Goal: Communication & Community: Participate in discussion

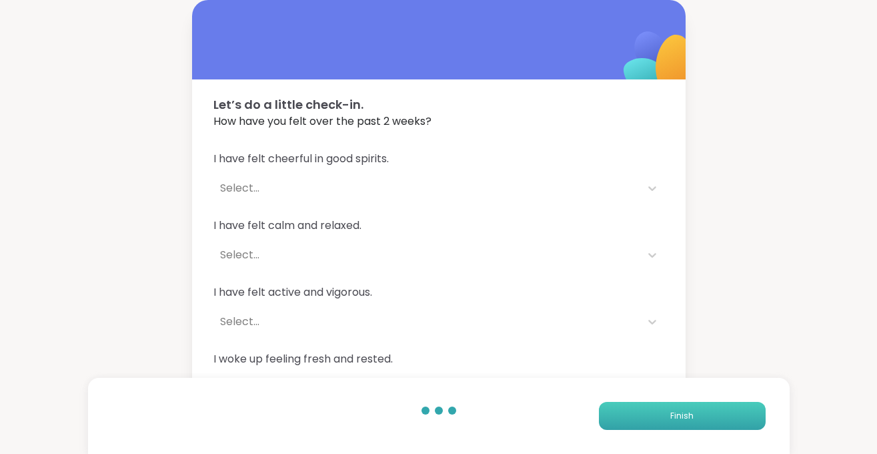
click at [697, 406] on button "Finish" at bounding box center [682, 416] width 167 height 28
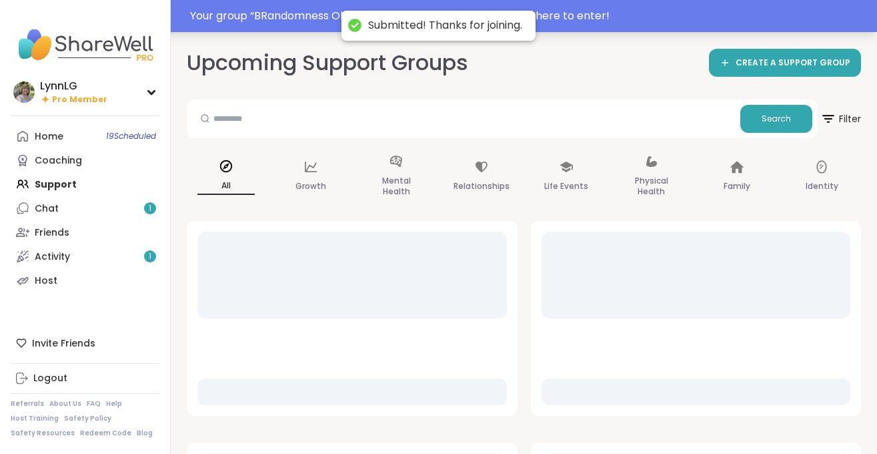
click at [314, 17] on div "Your group “ BRandomness Ohana Open Forum ” has started. Click here to enter!" at bounding box center [529, 16] width 679 height 16
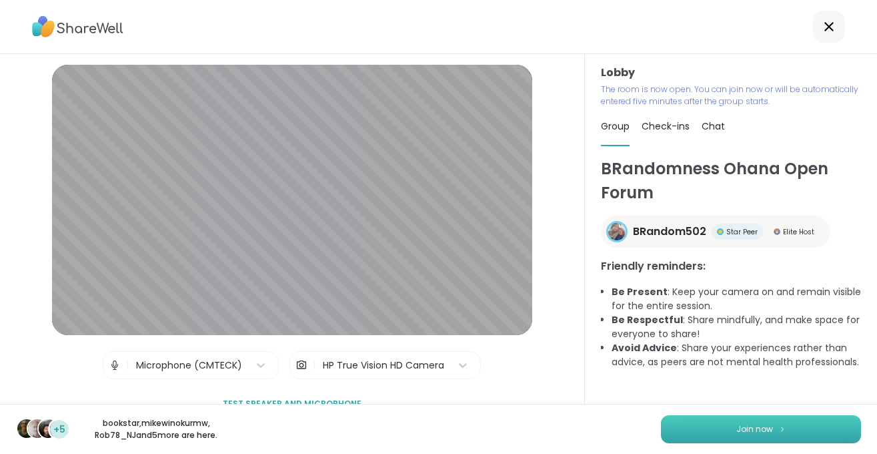
click at [741, 429] on span "Join now" at bounding box center [755, 429] width 37 height 12
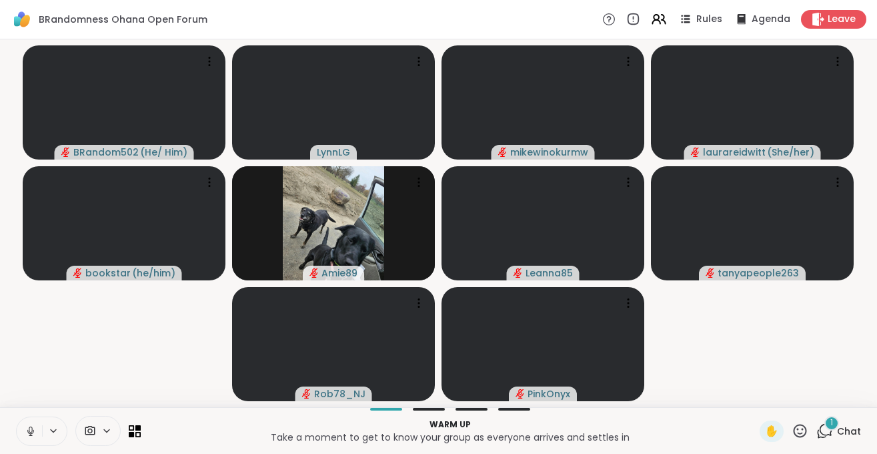
click at [32, 434] on icon at bounding box center [31, 431] width 12 height 12
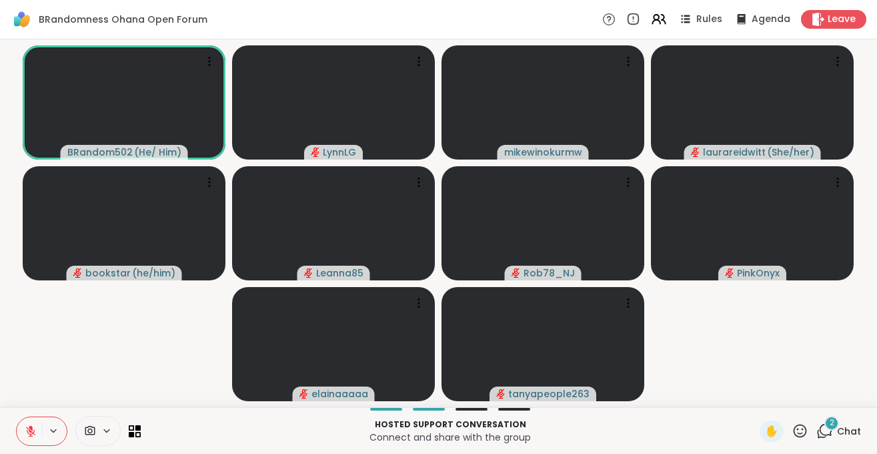
click at [854, 430] on span "Chat" at bounding box center [849, 430] width 24 height 13
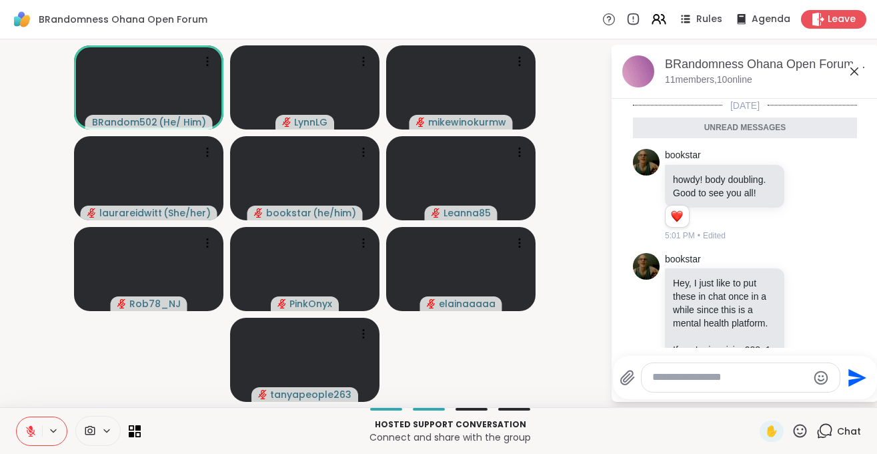
click at [28, 434] on icon at bounding box center [31, 431] width 12 height 12
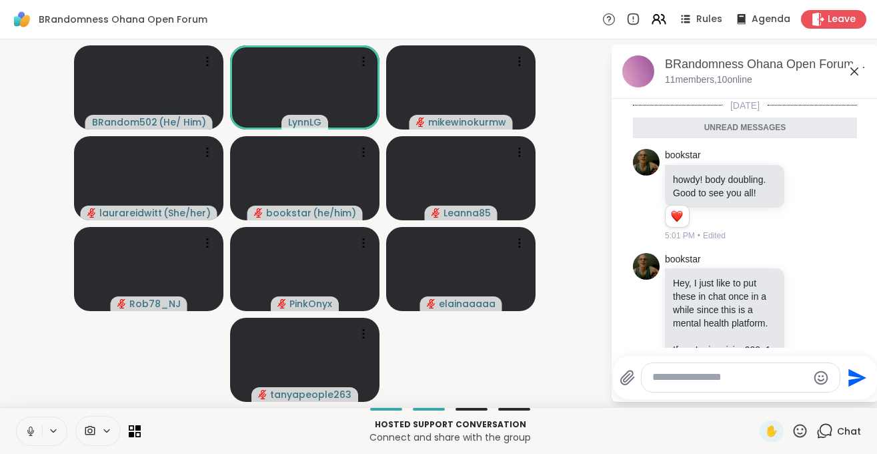
click at [29, 438] on button at bounding box center [29, 431] width 25 height 28
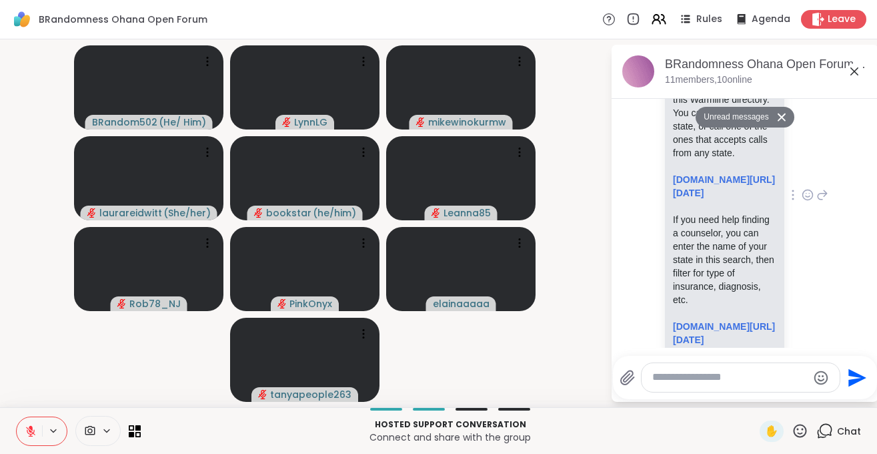
scroll to position [330, 0]
click at [807, 198] on icon at bounding box center [808, 197] width 4 height 1
click at [703, 180] on div "Select Reaction: Heart" at bounding box center [702, 174] width 12 height 12
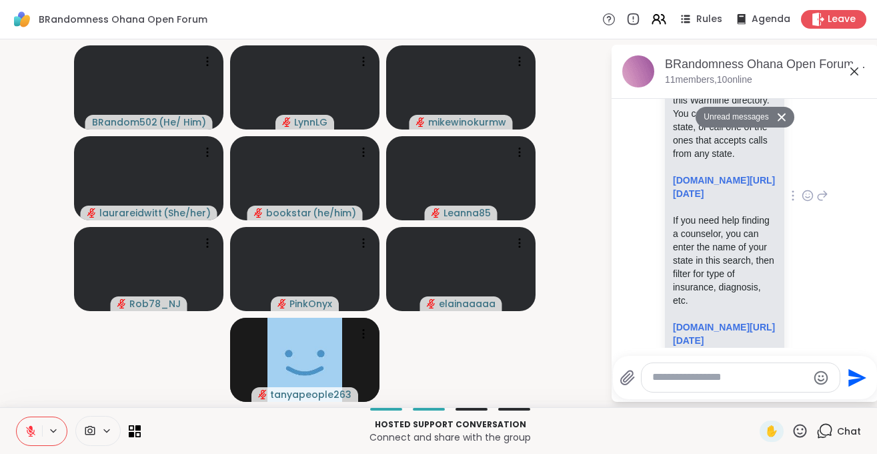
click at [29, 434] on icon at bounding box center [30, 430] width 9 height 9
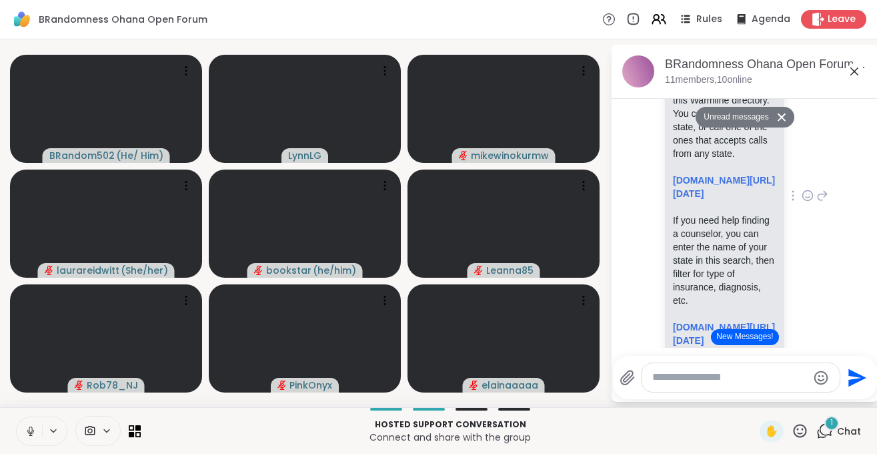
click at [29, 435] on icon at bounding box center [30, 434] width 3 height 1
click at [802, 434] on icon at bounding box center [800, 430] width 13 height 13
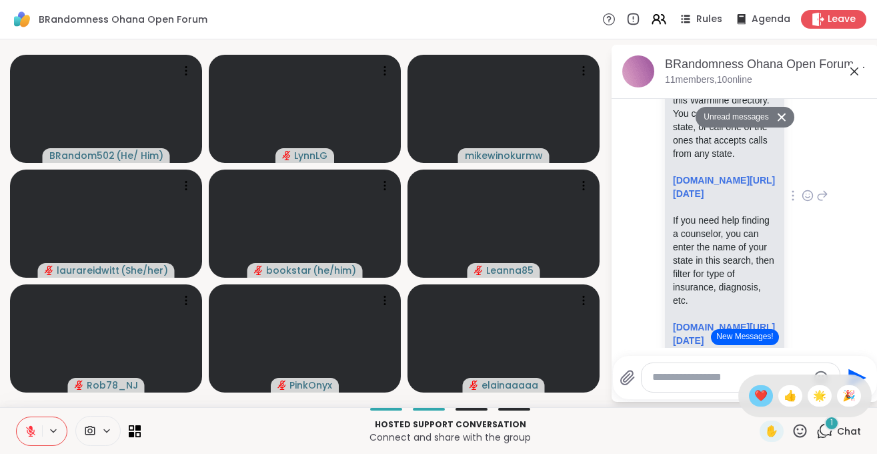
click at [755, 400] on span "❤️" at bounding box center [761, 396] width 13 height 16
click at [799, 431] on icon at bounding box center [800, 430] width 17 height 17
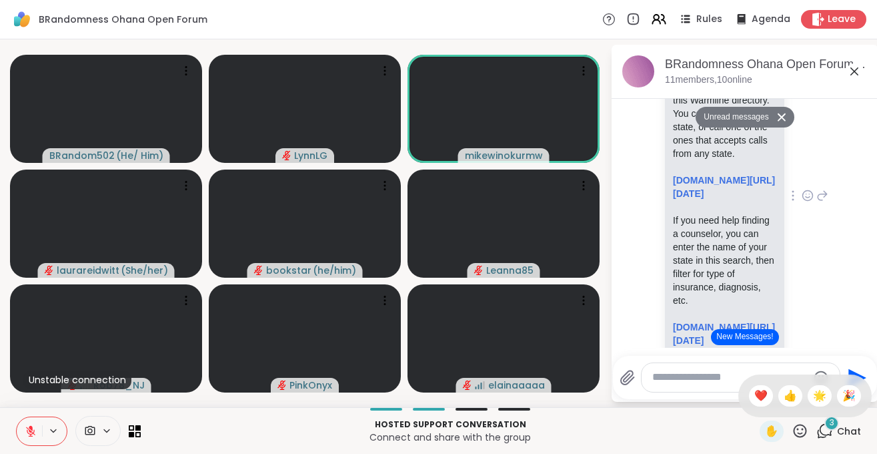
click at [28, 440] on button at bounding box center [29, 431] width 25 height 28
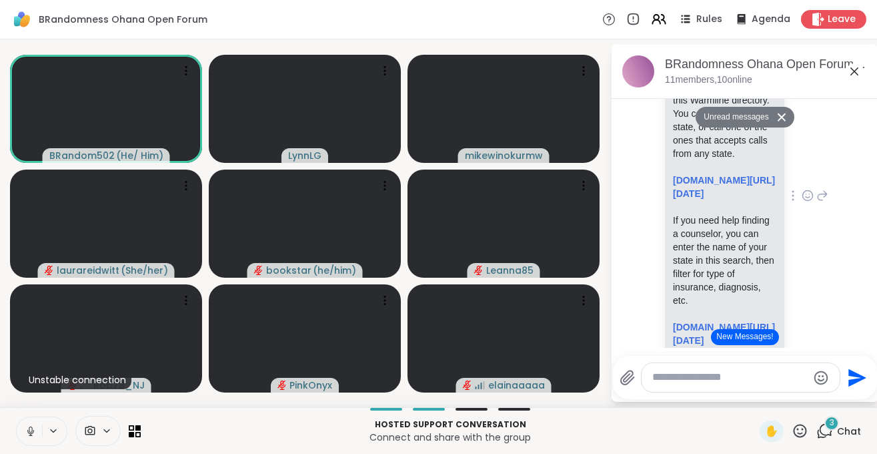
click at [26, 431] on icon at bounding box center [31, 431] width 12 height 12
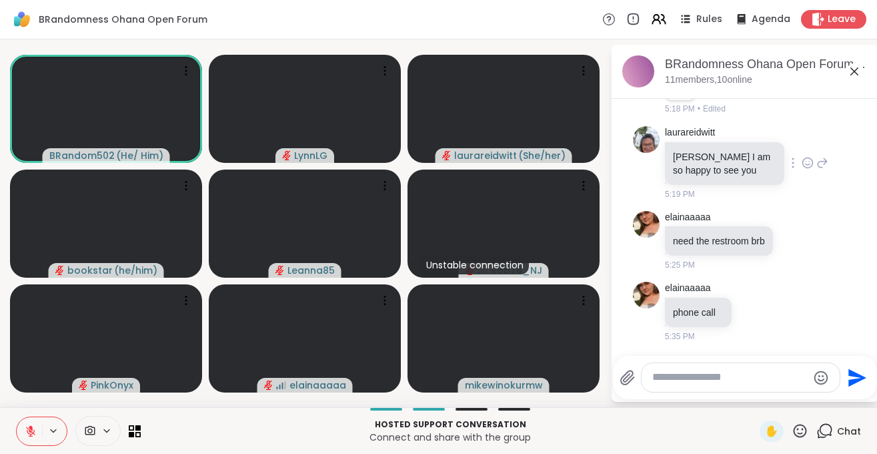
scroll to position [691, 0]
click at [824, 163] on icon at bounding box center [823, 163] width 12 height 16
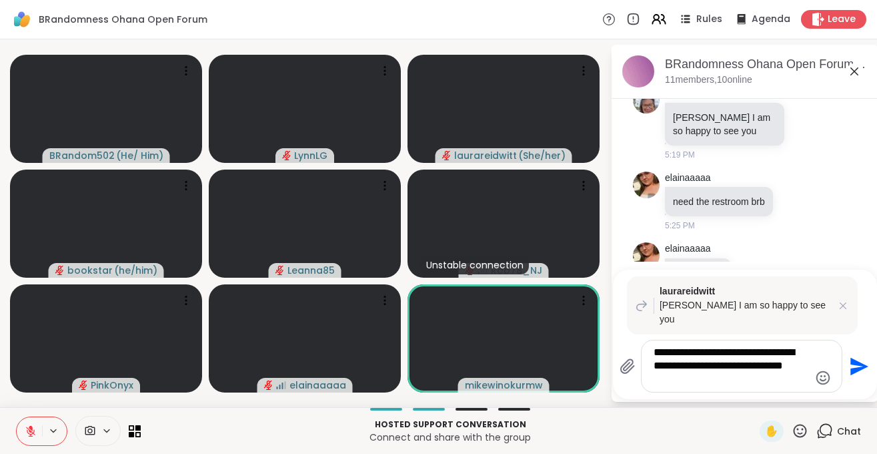
type textarea "**********"
click at [853, 362] on icon "Send" at bounding box center [860, 366] width 18 height 18
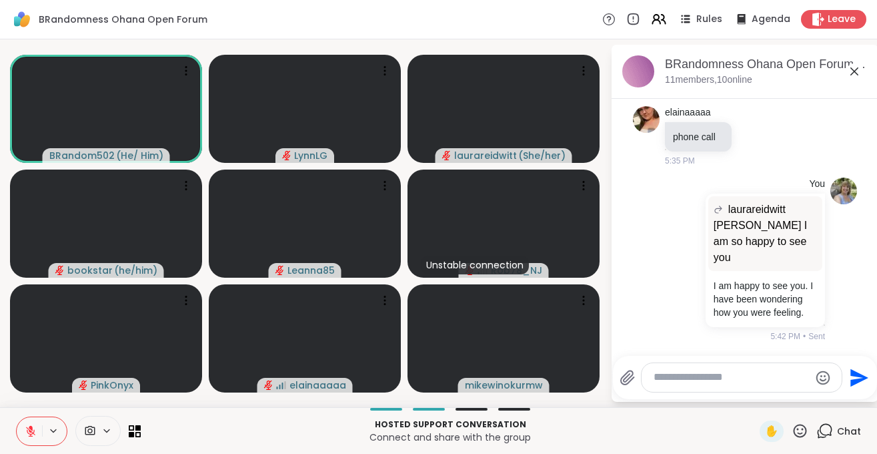
scroll to position [3, 0]
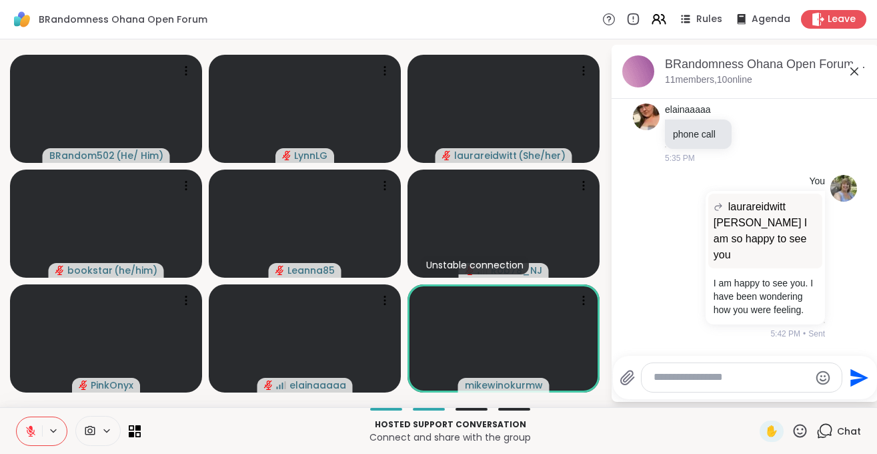
click at [799, 426] on icon at bounding box center [800, 430] width 13 height 13
click at [849, 397] on span "🎉" at bounding box center [849, 396] width 13 height 16
click at [803, 434] on icon at bounding box center [800, 430] width 13 height 13
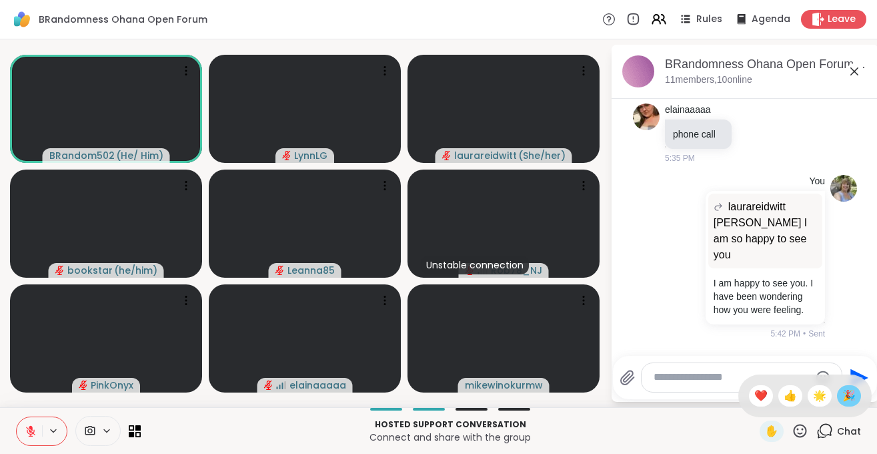
click at [848, 398] on span "🎉" at bounding box center [849, 396] width 13 height 16
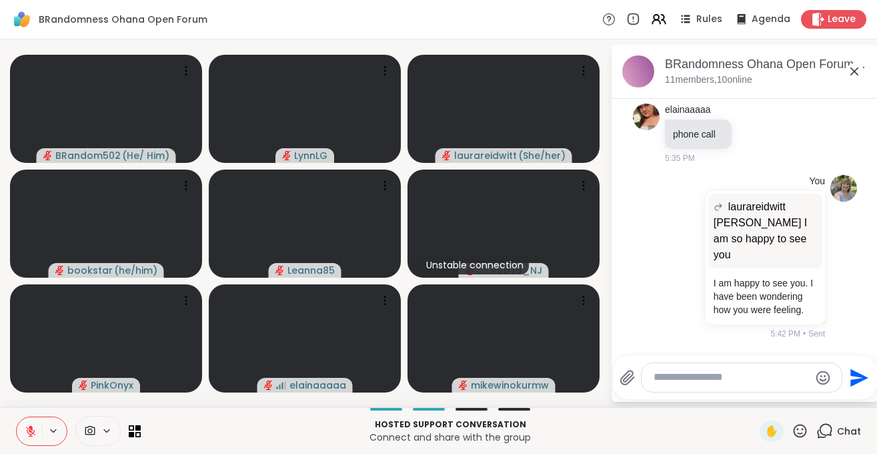
scroll to position [823, 0]
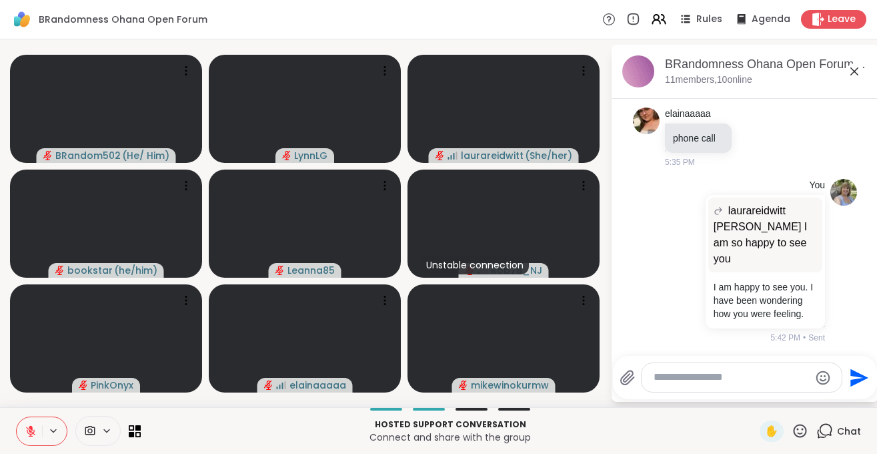
click at [697, 372] on textarea "Type your message" at bounding box center [731, 377] width 155 height 14
type textarea "***"
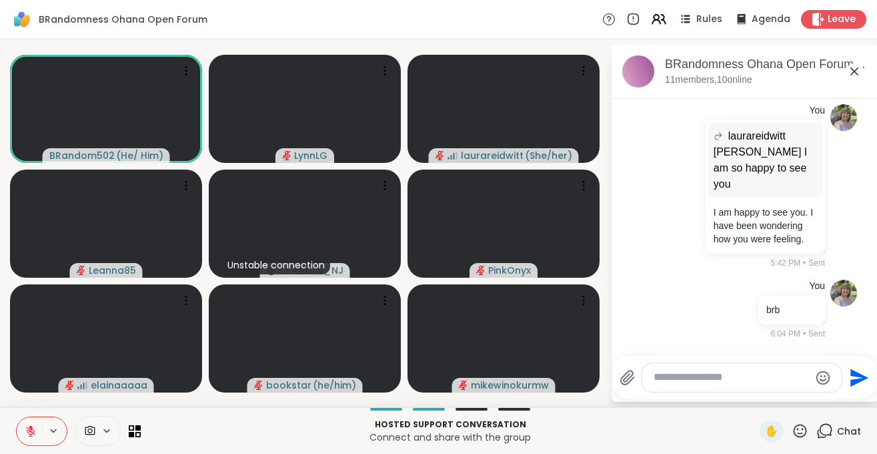
click at [29, 428] on icon at bounding box center [31, 427] width 4 height 5
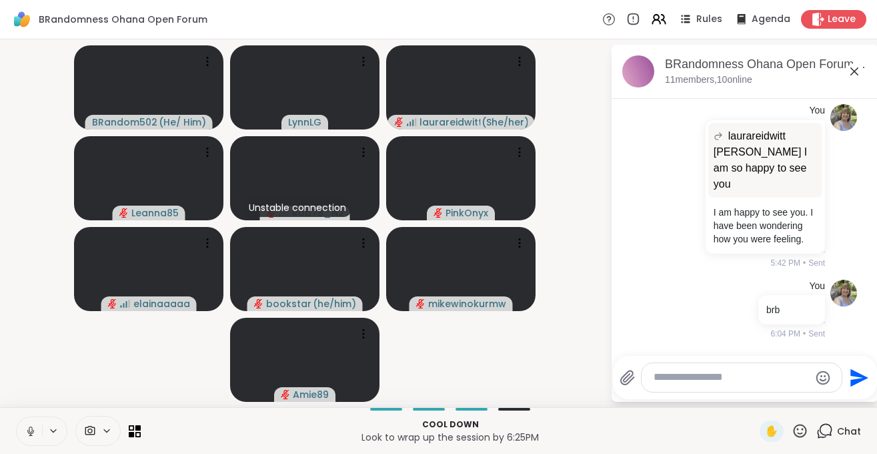
click at [28, 434] on icon at bounding box center [31, 431] width 12 height 12
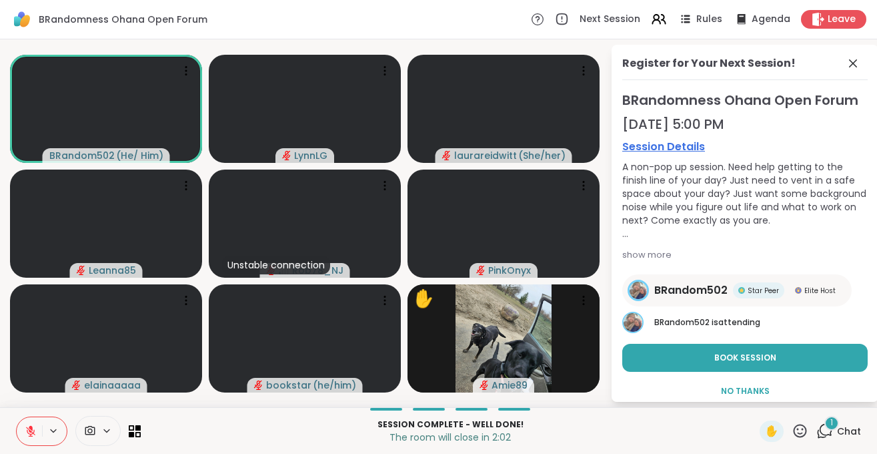
click at [28, 434] on icon at bounding box center [31, 431] width 12 height 12
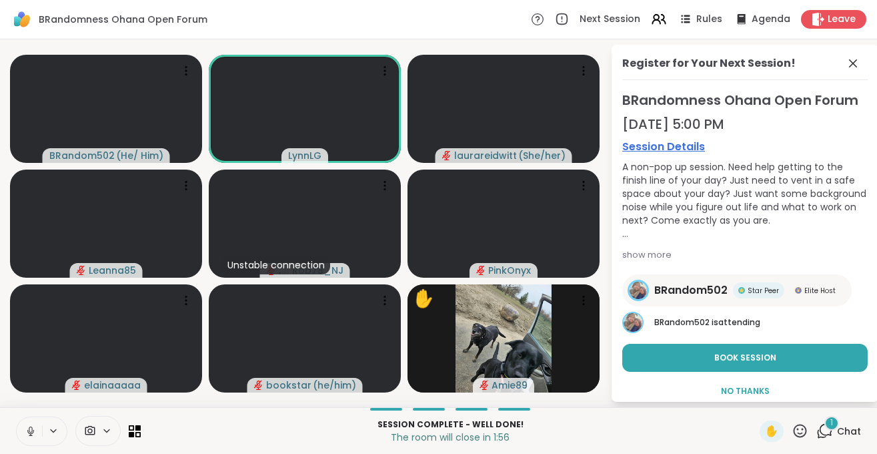
click at [27, 431] on icon at bounding box center [31, 431] width 12 height 12
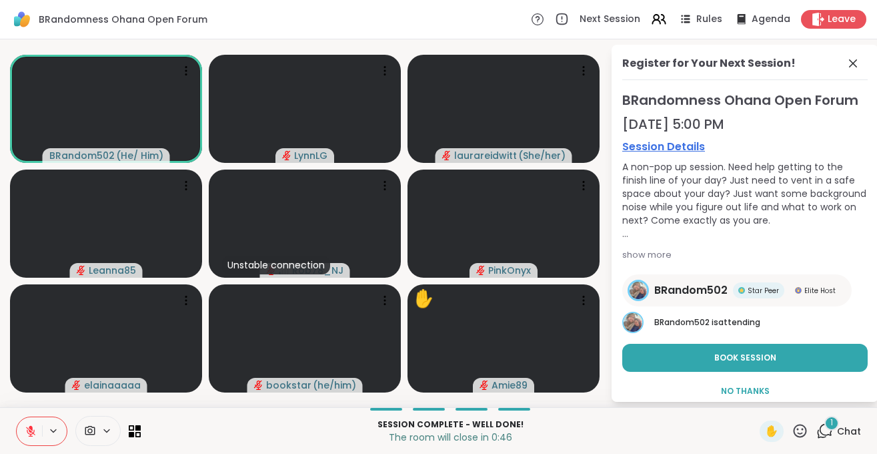
click at [802, 433] on icon at bounding box center [800, 430] width 13 height 13
click at [847, 401] on span "🎉" at bounding box center [849, 396] width 13 height 16
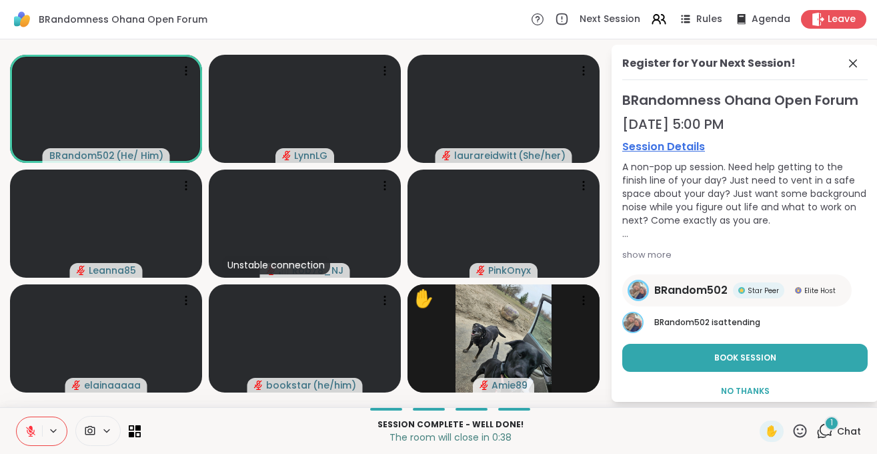
click at [800, 428] on icon at bounding box center [800, 430] width 17 height 17
click at [757, 398] on span "❤️" at bounding box center [761, 396] width 13 height 16
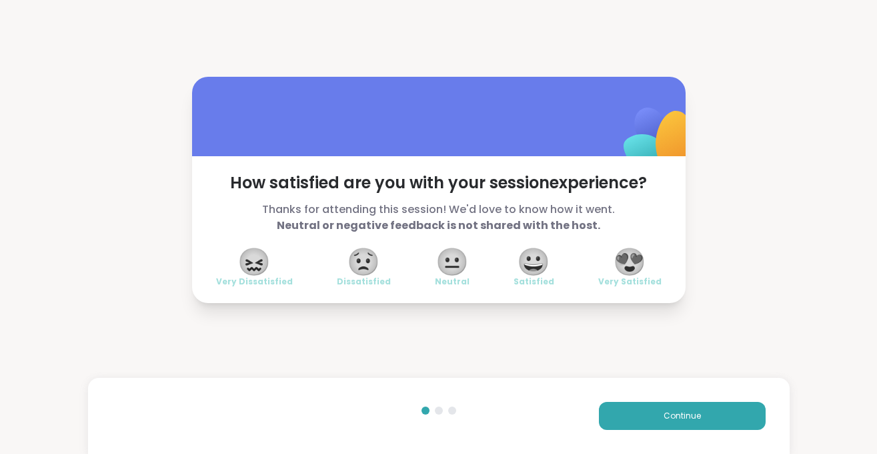
click at [636, 265] on span "😍" at bounding box center [629, 262] width 33 height 24
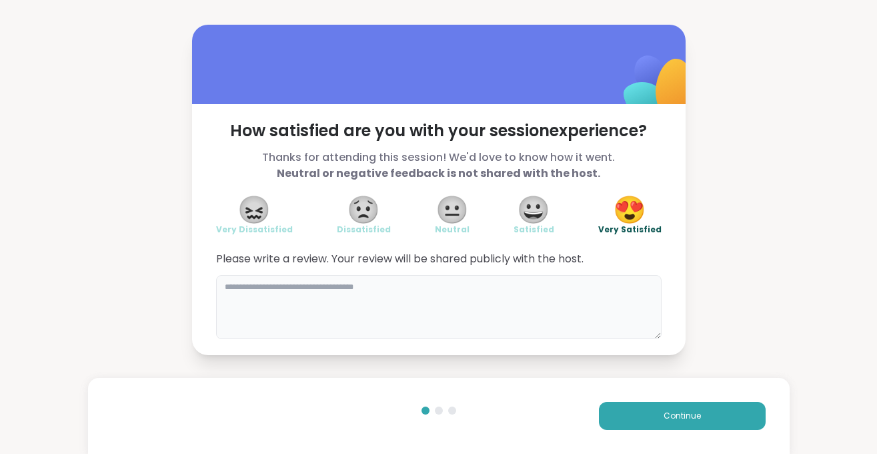
click at [265, 283] on textarea "To enrich screen reader interactions, please activate Accessibility in Grammarl…" at bounding box center [439, 307] width 446 height 64
click at [683, 412] on span "Continue" at bounding box center [682, 416] width 37 height 12
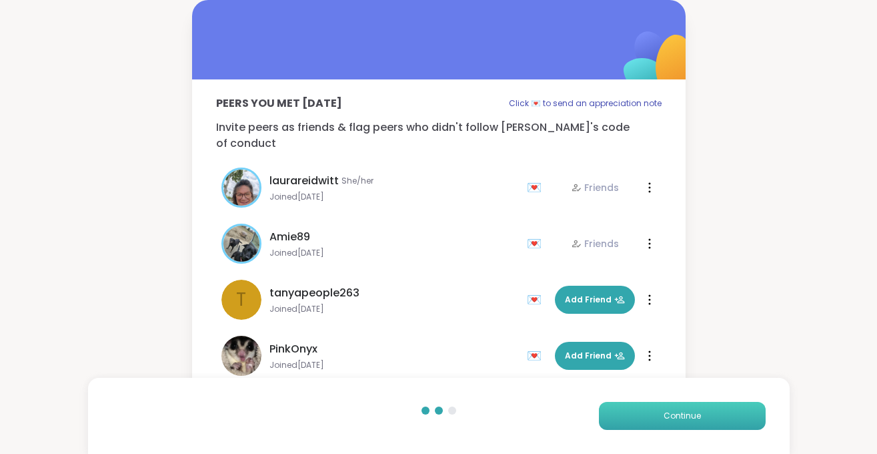
click at [683, 412] on span "Continue" at bounding box center [682, 416] width 37 height 12
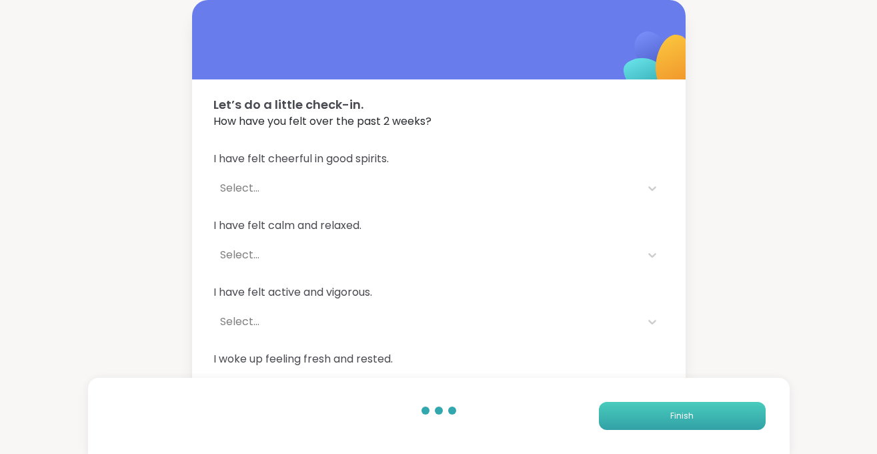
click at [683, 412] on span "Finish" at bounding box center [681, 416] width 23 height 12
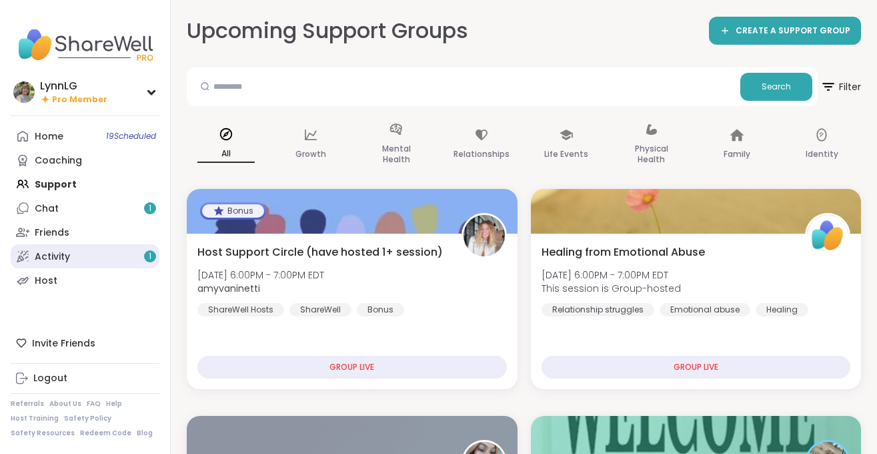
click at [86, 263] on link "Activity 1" at bounding box center [85, 256] width 149 height 24
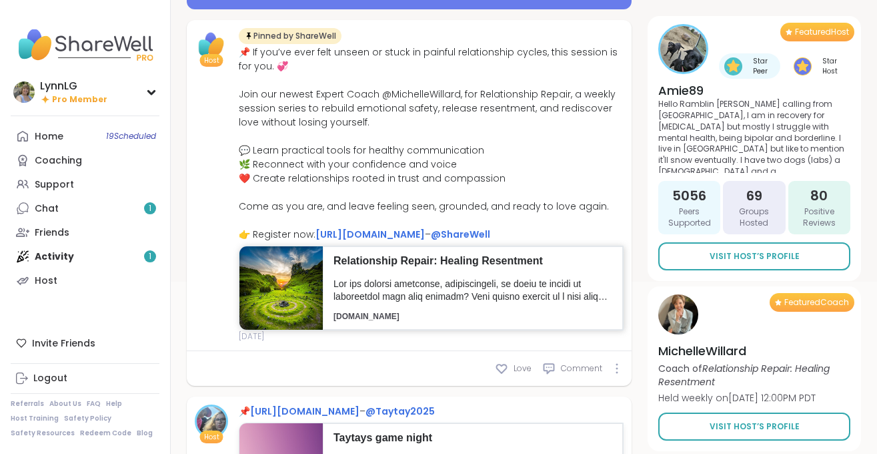
scroll to position [202, 0]
click at [59, 208] on link "Chat 1" at bounding box center [85, 208] width 149 height 24
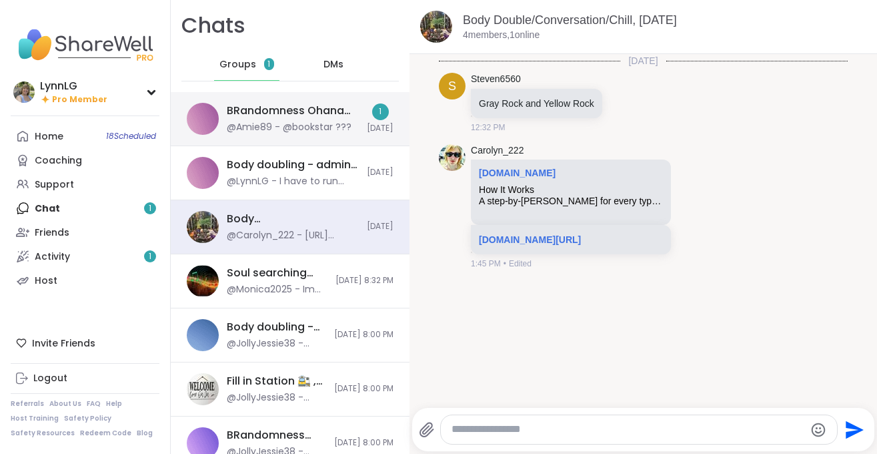
click at [311, 97] on div "BRandomness Ohana Open Forum, [DATE] @Amie89 - @bookstar ??? 1 [DATE]" at bounding box center [290, 119] width 239 height 54
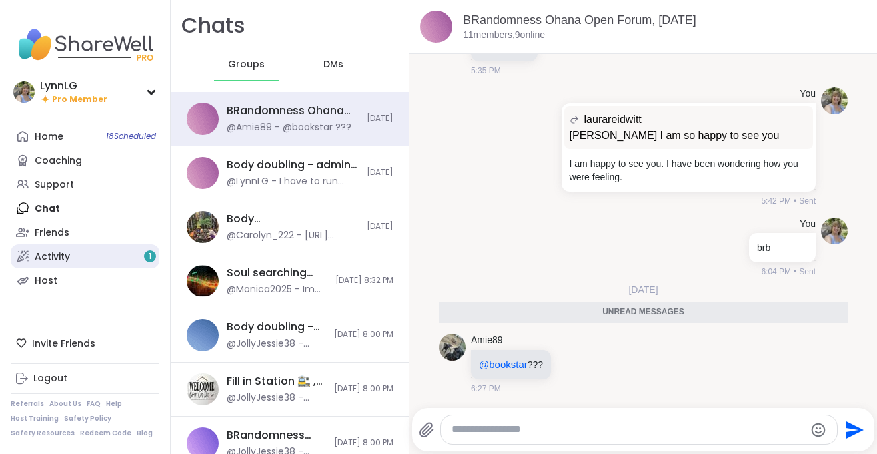
click at [87, 254] on link "Activity 1" at bounding box center [85, 256] width 149 height 24
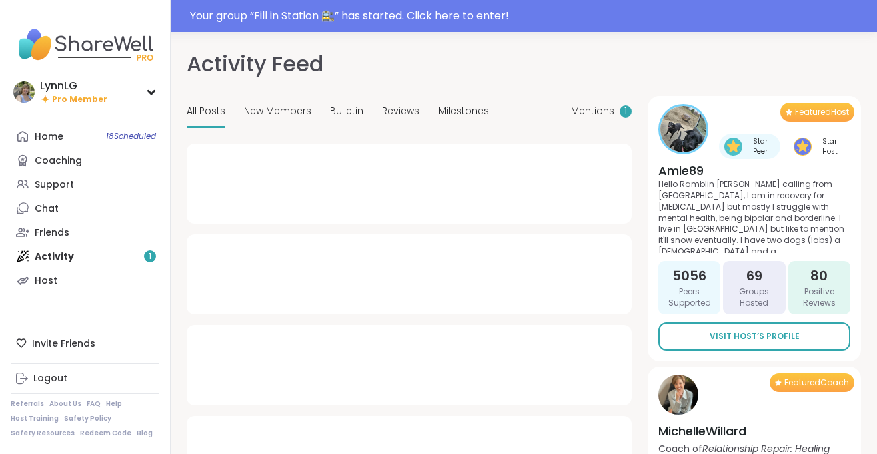
type textarea "*"
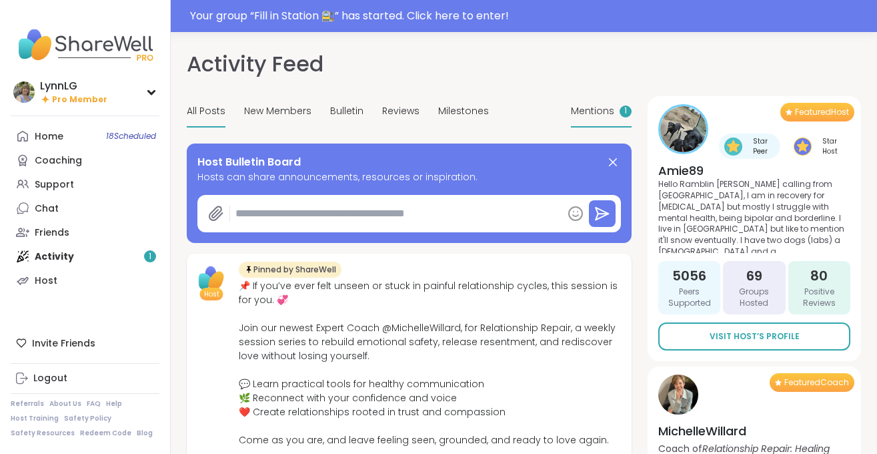
click at [606, 109] on span "Mentions" at bounding box center [592, 111] width 43 height 14
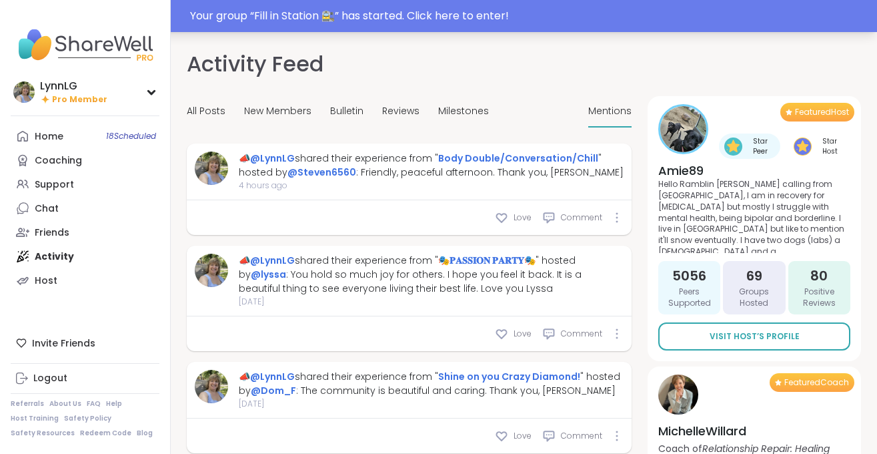
click at [474, 13] on div "Your group “ Fill in Station 🚉 ” has started. Click here to enter!" at bounding box center [529, 16] width 679 height 16
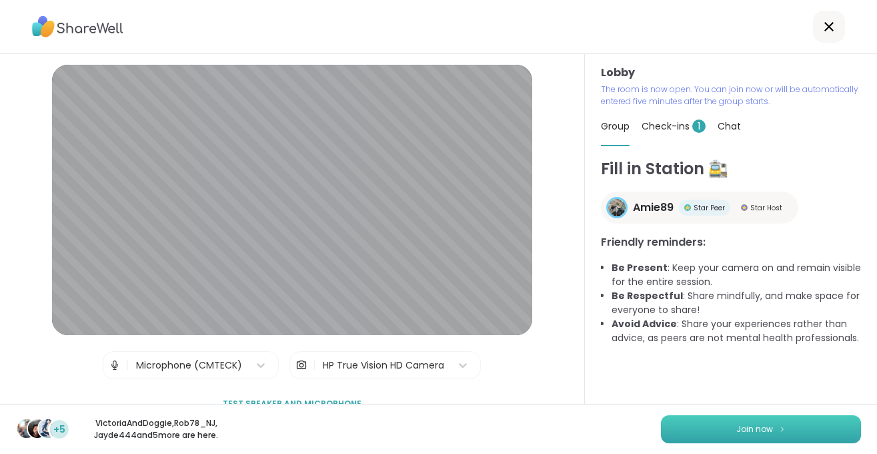
click at [746, 428] on span "Join now" at bounding box center [755, 429] width 37 height 12
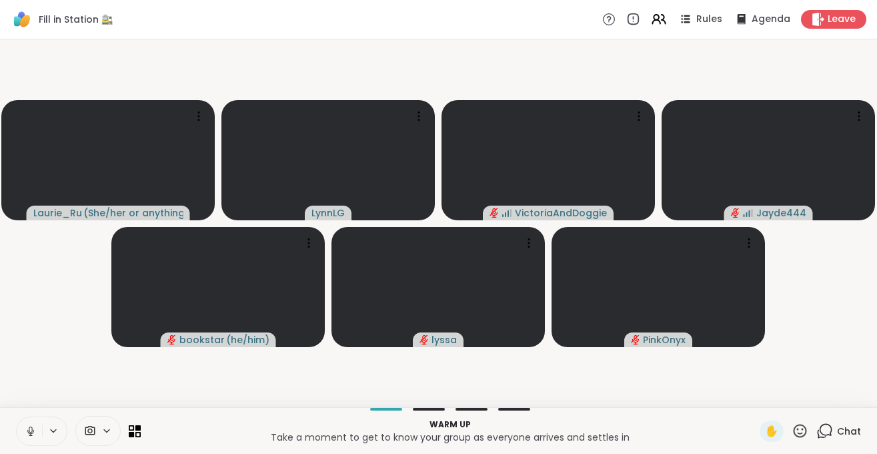
click at [32, 430] on icon at bounding box center [30, 429] width 3 height 6
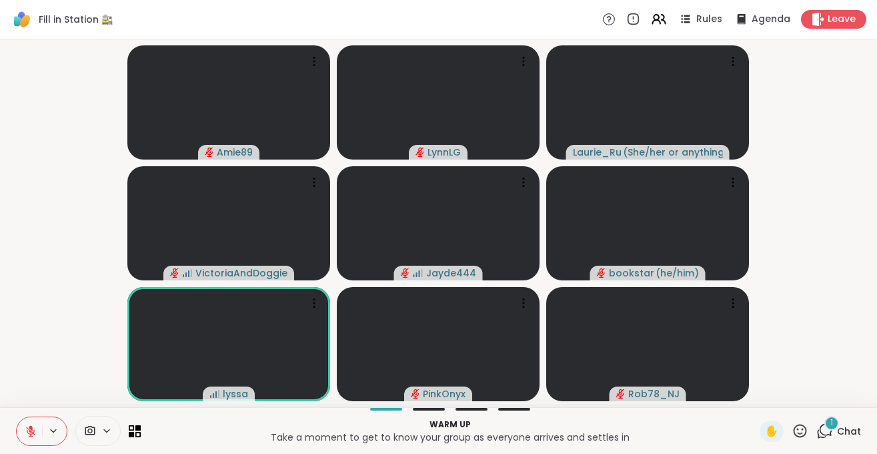
click at [847, 427] on span "Chat" at bounding box center [849, 430] width 24 height 13
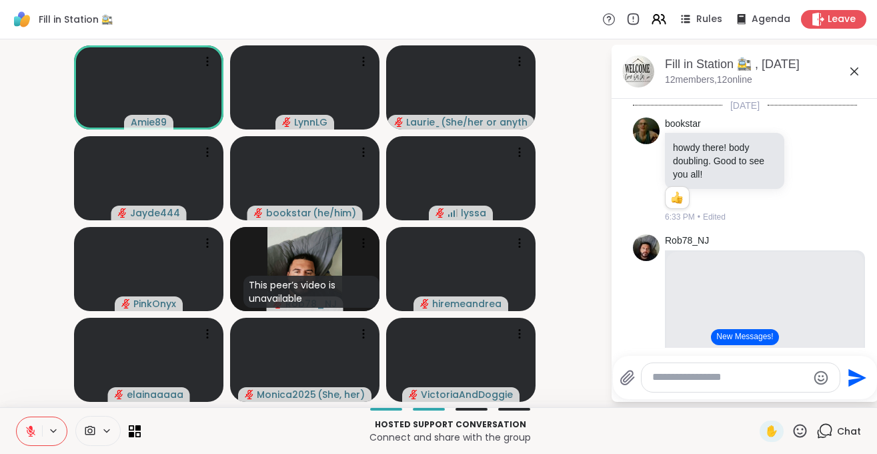
click at [30, 435] on icon at bounding box center [31, 431] width 12 height 12
drag, startPoint x: 33, startPoint y: 437, endPoint x: 39, endPoint y: 468, distance: 31.3
click at [29, 432] on icon at bounding box center [31, 431] width 12 height 12
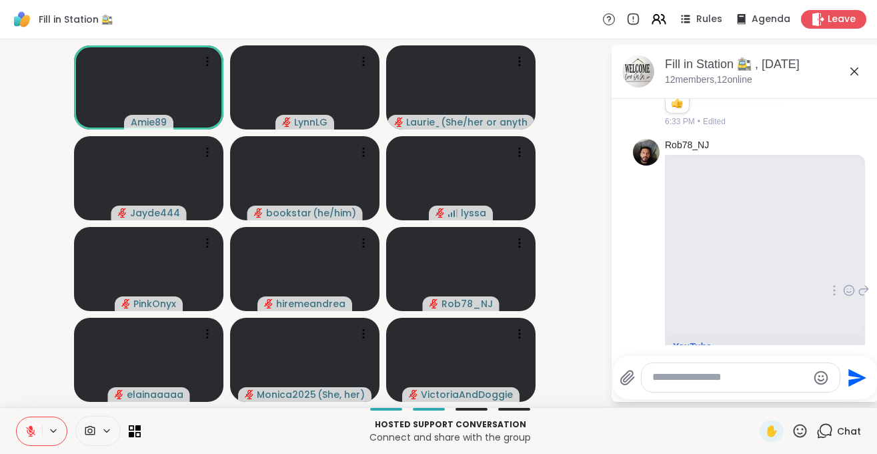
scroll to position [93, 0]
click at [849, 296] on icon at bounding box center [849, 289] width 12 height 13
click at [680, 274] on div "Select Reaction: Joy" at bounding box center [685, 268] width 12 height 12
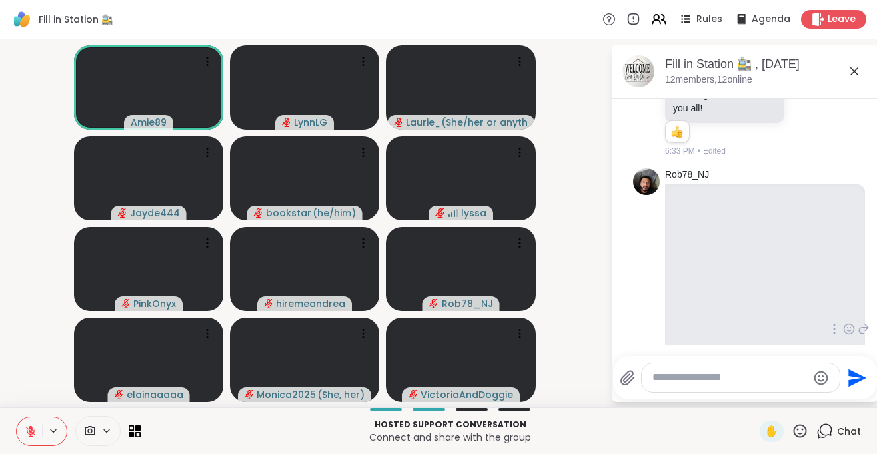
scroll to position [0, 0]
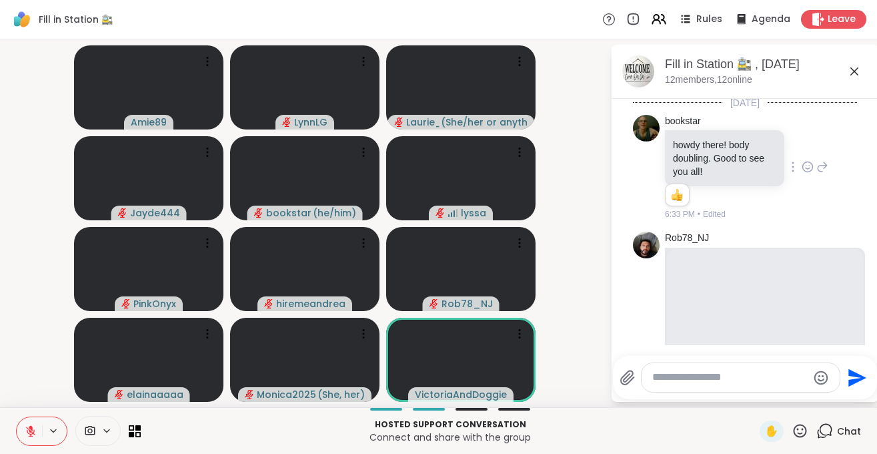
click at [805, 167] on icon at bounding box center [808, 166] width 12 height 13
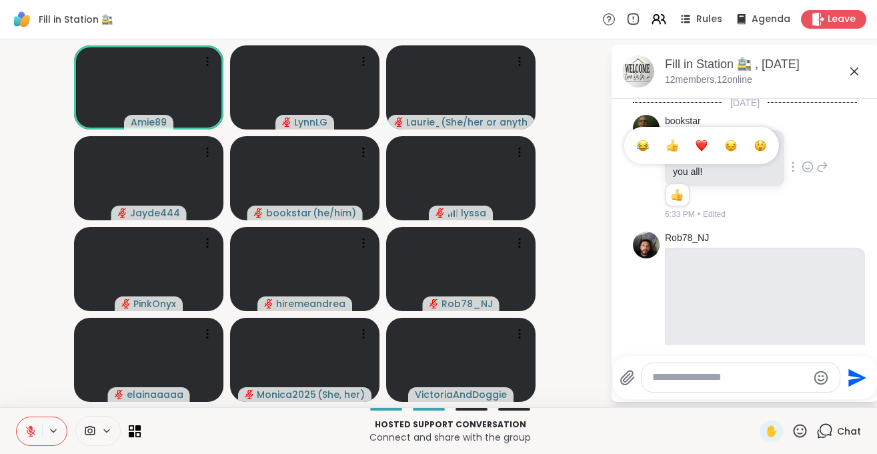
click at [673, 150] on div "Select Reaction: Thumbs up" at bounding box center [672, 145] width 12 height 12
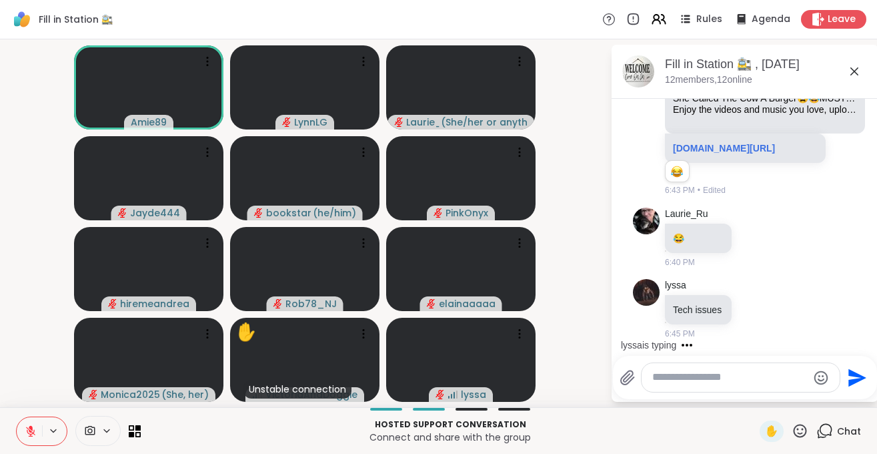
scroll to position [442, 0]
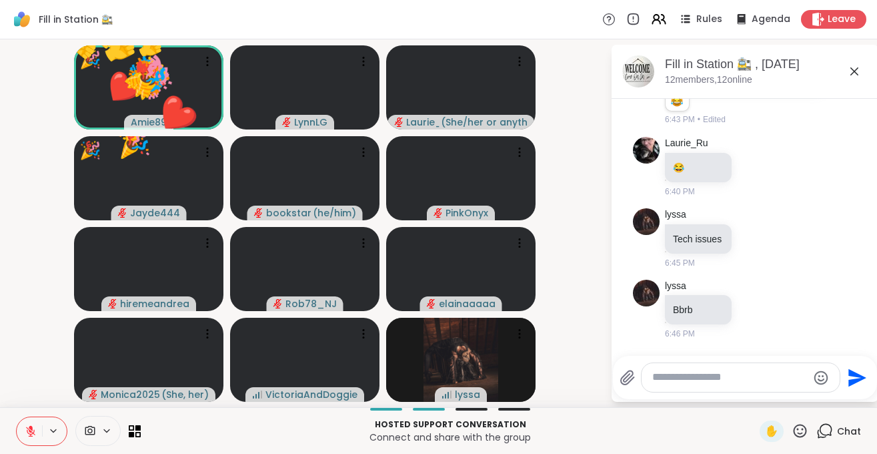
click at [800, 428] on icon at bounding box center [800, 430] width 17 height 17
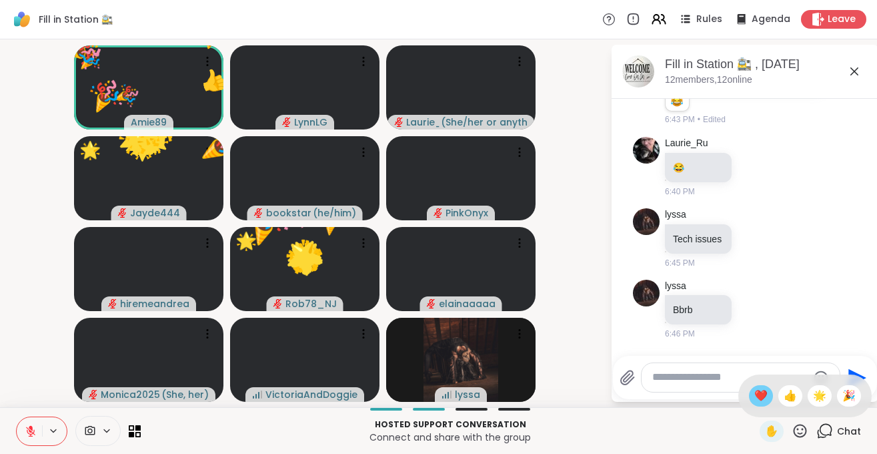
click at [759, 394] on span "❤️" at bounding box center [761, 396] width 13 height 16
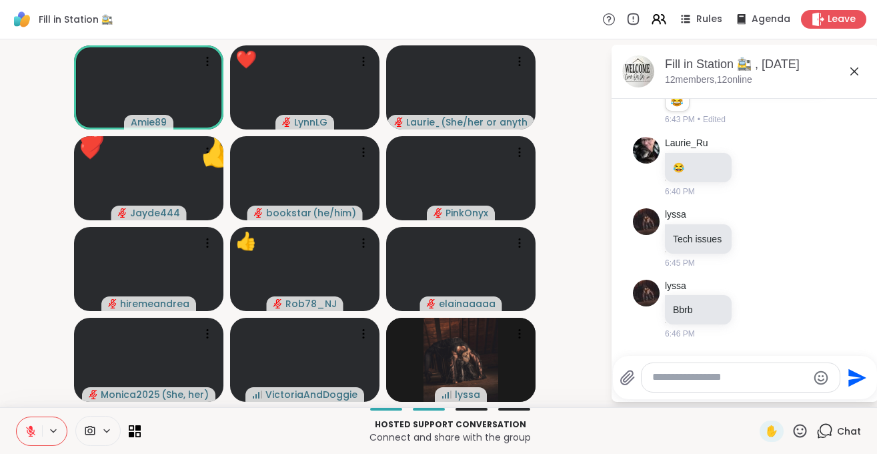
click at [805, 432] on icon at bounding box center [800, 430] width 17 height 17
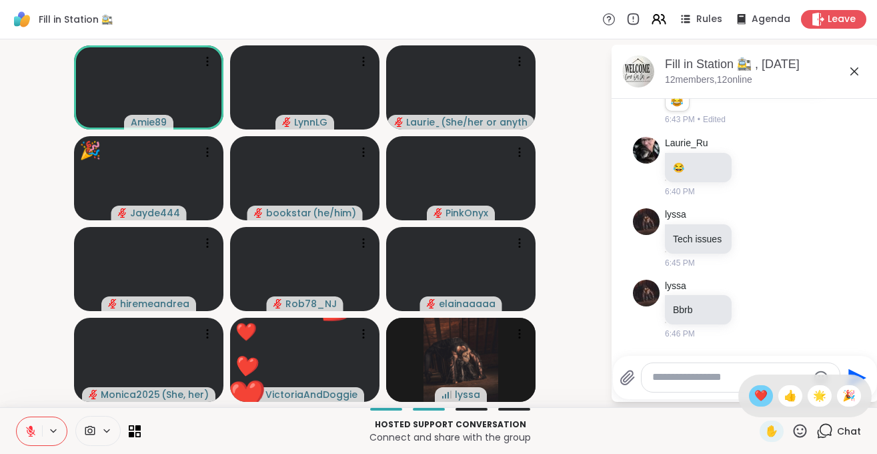
click at [762, 398] on span "❤️" at bounding box center [761, 396] width 13 height 16
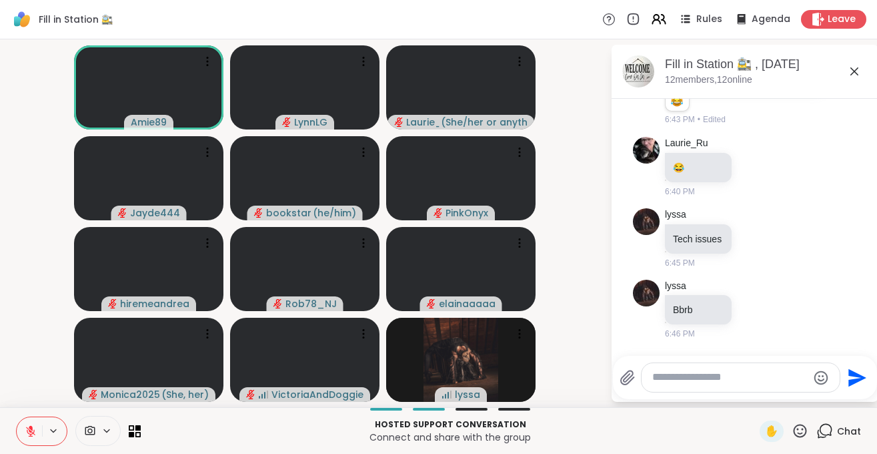
click at [26, 441] on button at bounding box center [29, 431] width 25 height 28
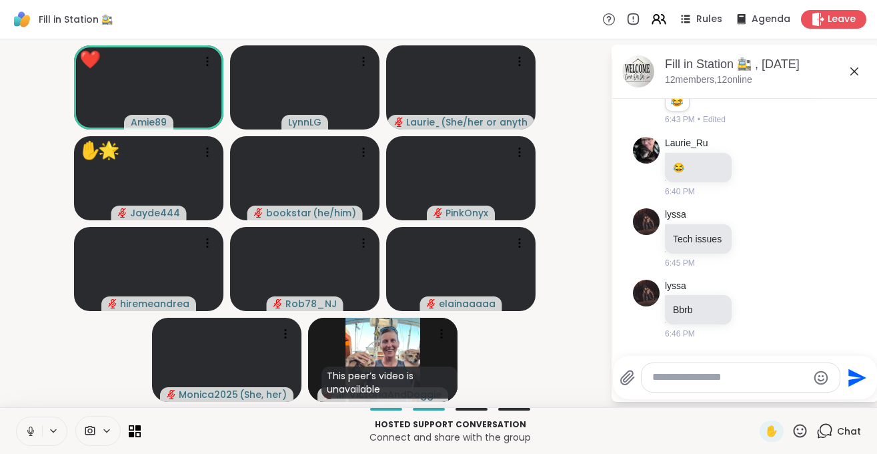
click at [802, 431] on icon at bounding box center [800, 430] width 17 height 17
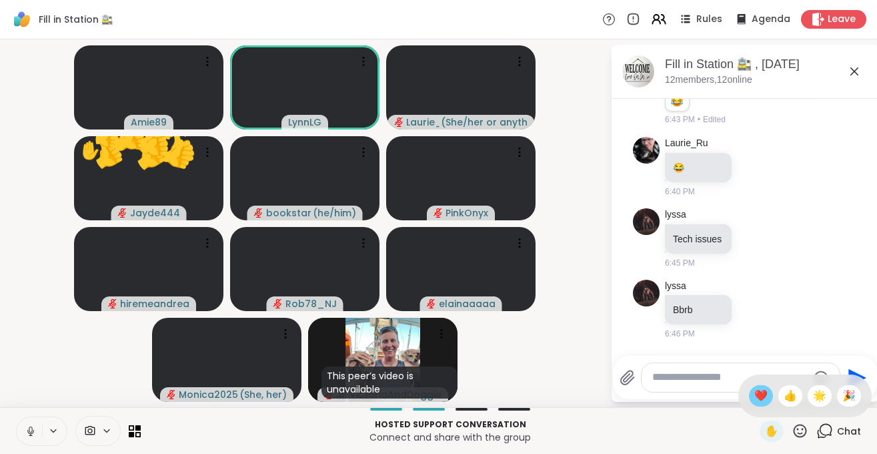
click at [755, 398] on span "❤️" at bounding box center [761, 396] width 13 height 16
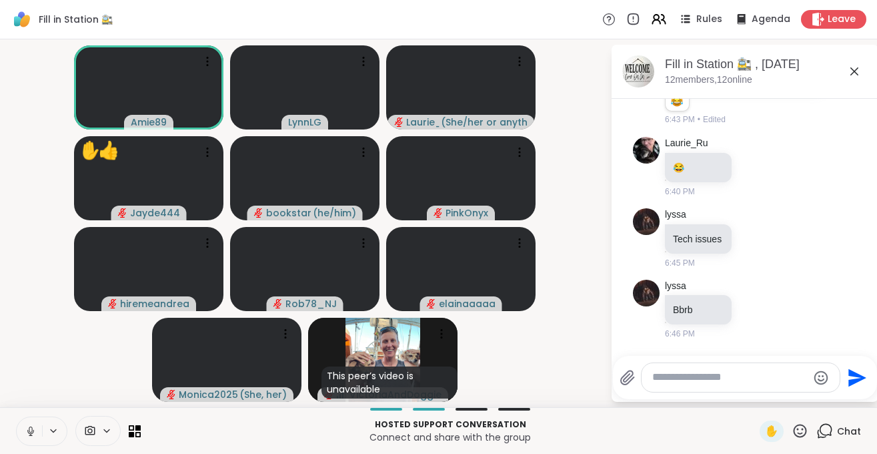
click at [799, 432] on icon at bounding box center [800, 430] width 13 height 13
click at [810, 399] on div "🌟" at bounding box center [820, 395] width 24 height 21
click at [799, 432] on icon at bounding box center [800, 430] width 13 height 13
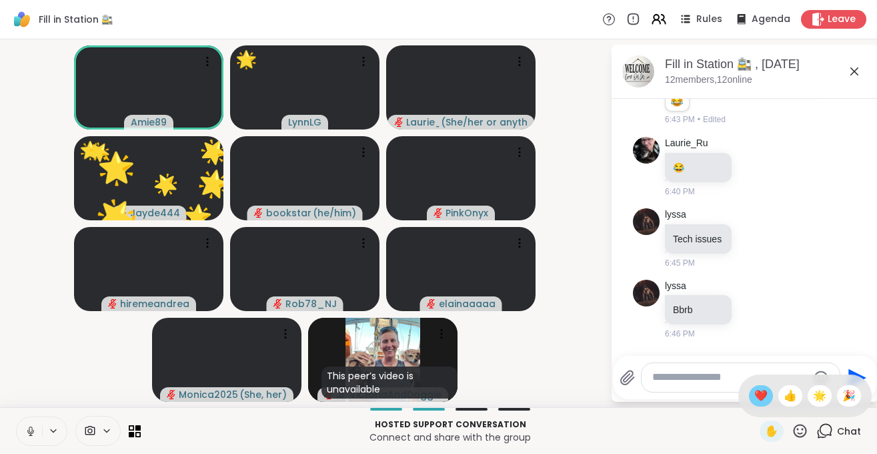
click at [761, 400] on span "❤️" at bounding box center [761, 396] width 13 height 16
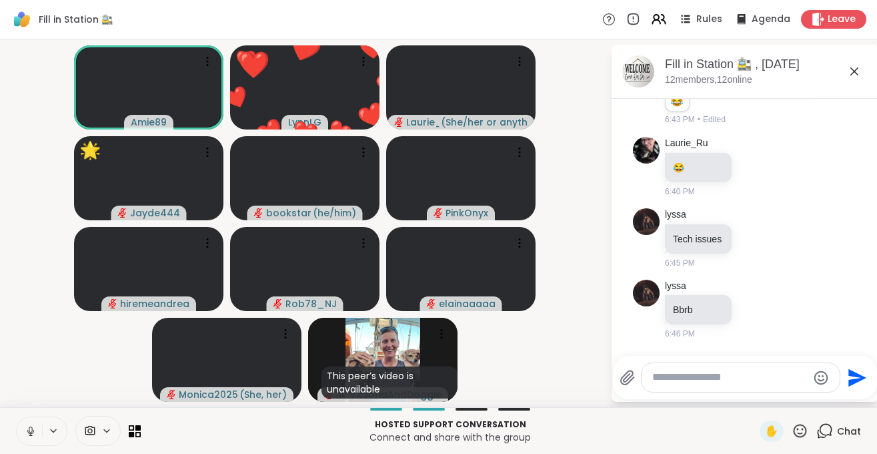
click at [804, 430] on icon at bounding box center [800, 430] width 17 height 17
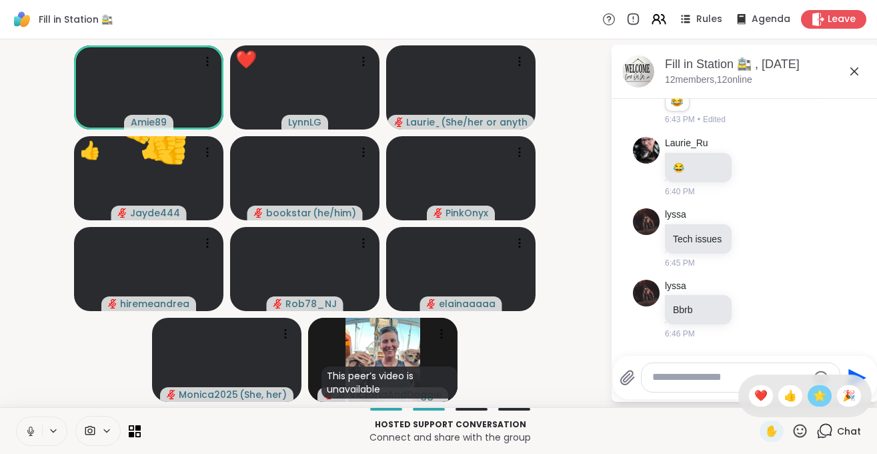
click at [813, 396] on span "🌟" at bounding box center [819, 396] width 13 height 16
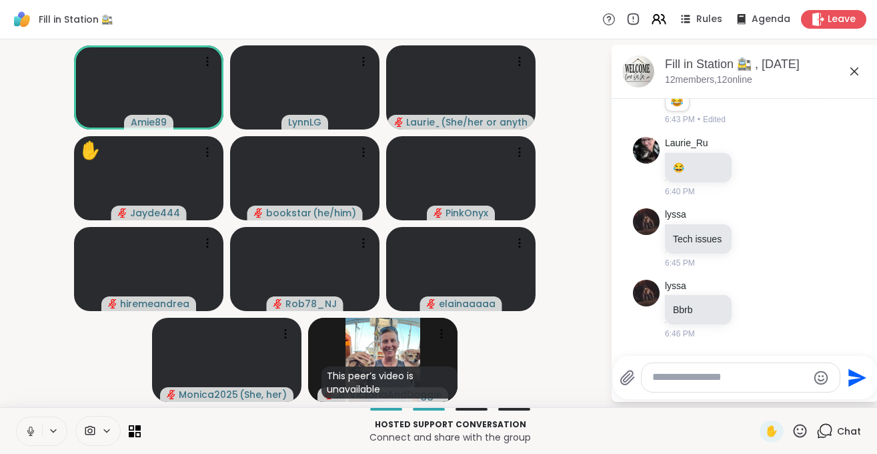
click at [27, 432] on icon at bounding box center [31, 431] width 12 height 12
click at [30, 444] on button at bounding box center [29, 431] width 25 height 28
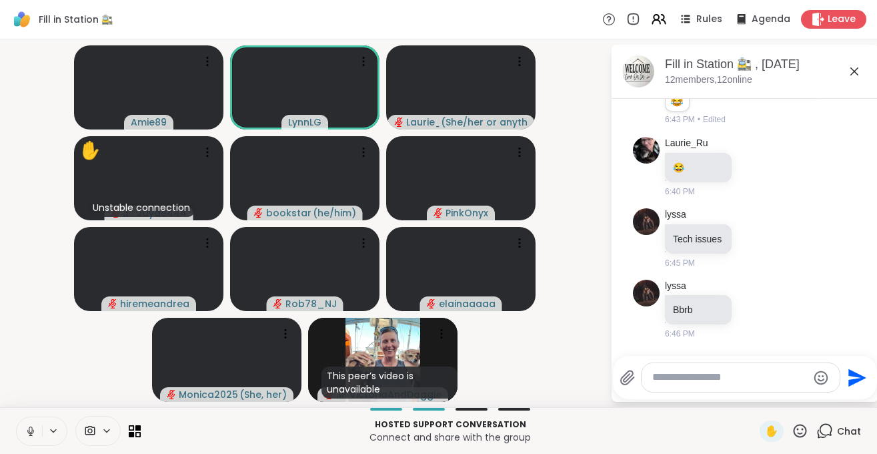
click at [36, 430] on icon at bounding box center [31, 431] width 12 height 12
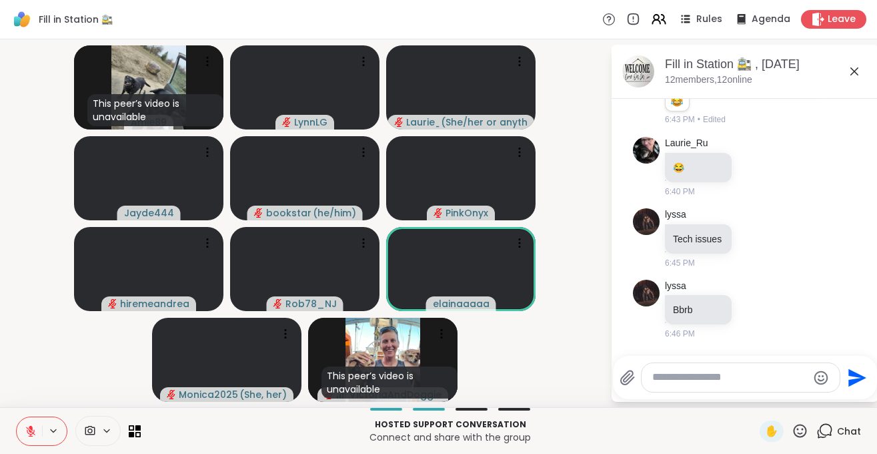
click at [29, 438] on button at bounding box center [29, 431] width 25 height 28
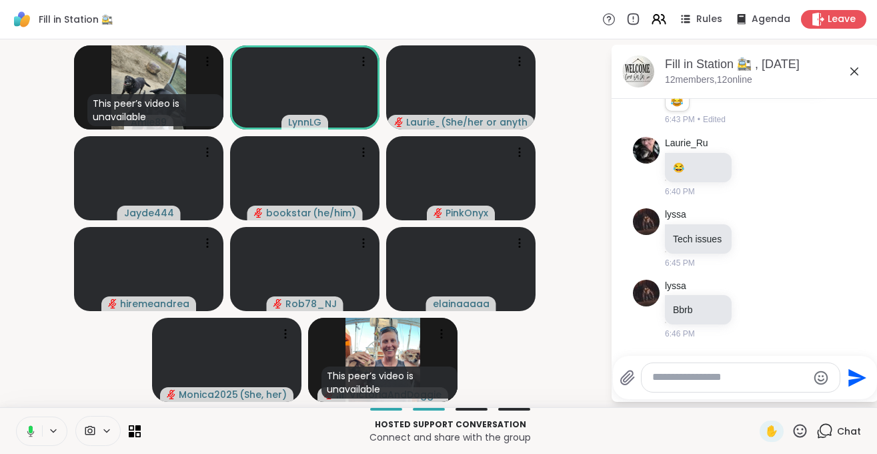
click at [35, 435] on button at bounding box center [28, 431] width 27 height 28
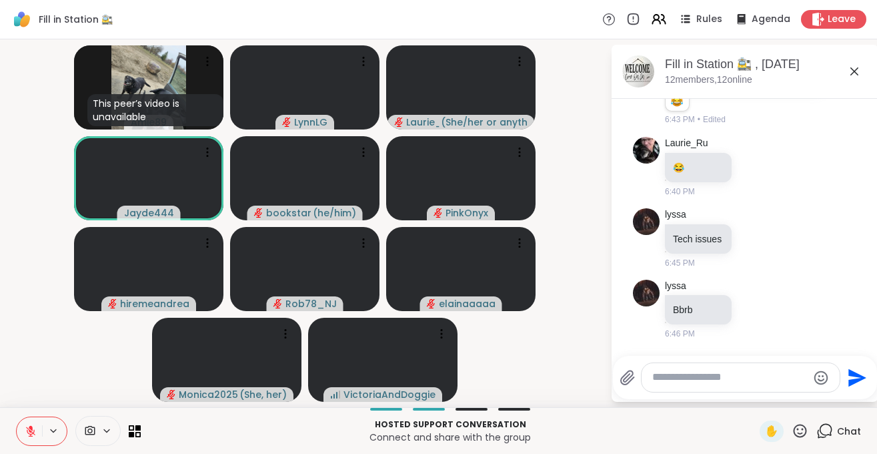
click at [33, 436] on icon at bounding box center [31, 431] width 12 height 12
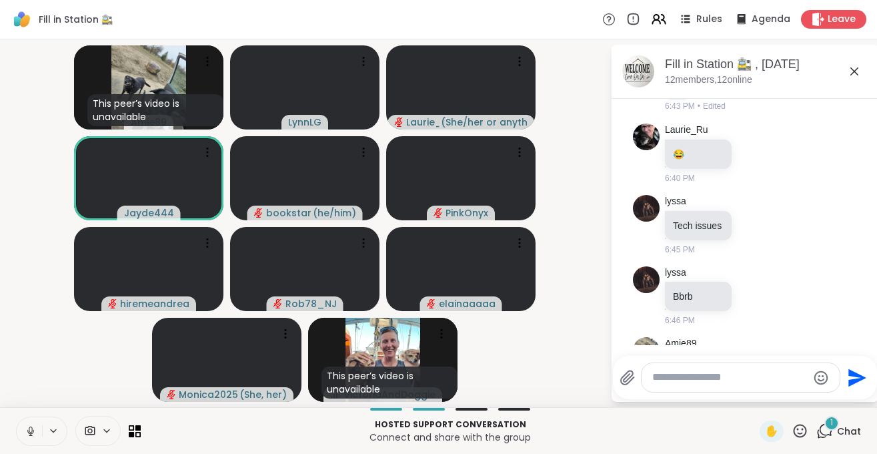
scroll to position [814, 0]
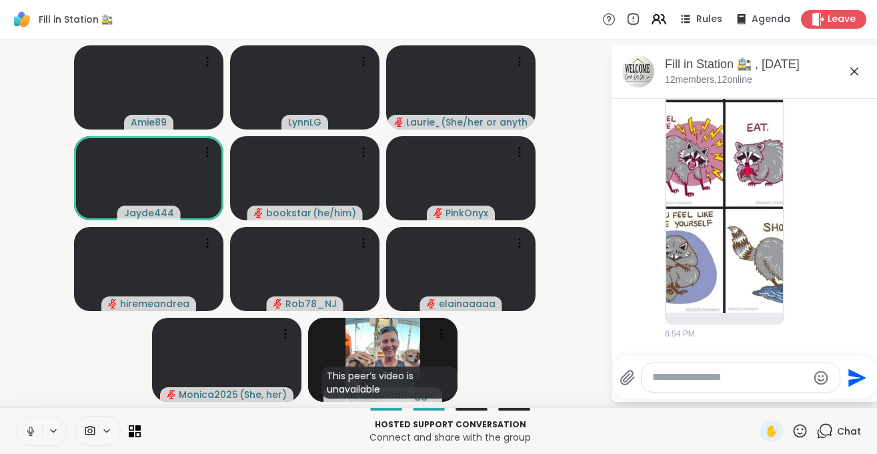
click at [29, 436] on icon at bounding box center [31, 431] width 12 height 12
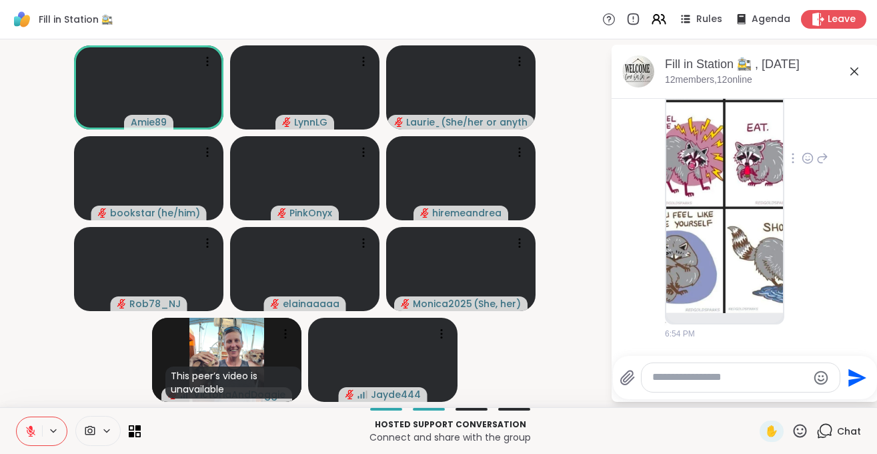
click at [739, 207] on img at bounding box center [724, 154] width 117 height 318
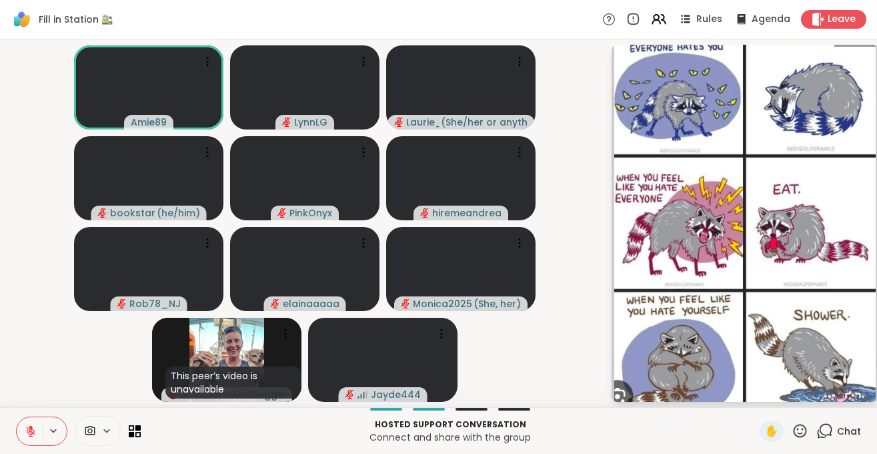
click at [564, 146] on video-player-container "Amie89 [PERSON_NAME] [PERSON_NAME] ( She/her or anything else ) bookstar ( he/h…" at bounding box center [305, 223] width 594 height 357
click at [570, 361] on video-player-container "Amie89 [PERSON_NAME] [PERSON_NAME] ( She/her or anything else ) bookstar ( he/h…" at bounding box center [305, 223] width 594 height 357
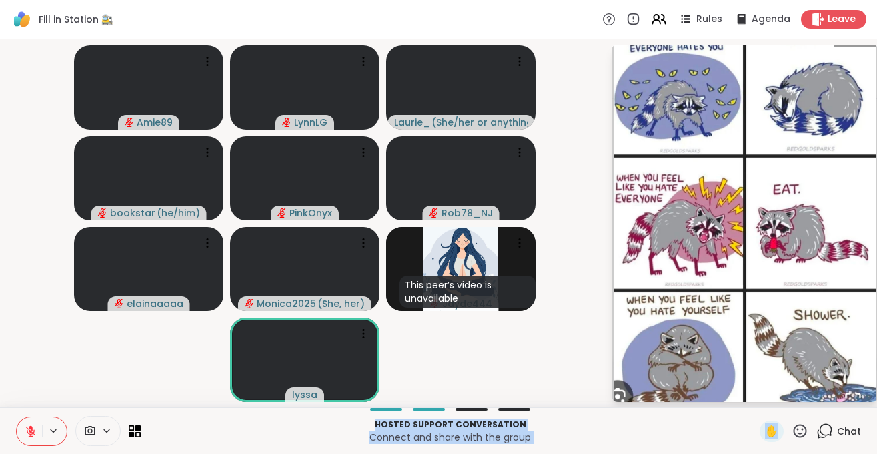
click at [801, 430] on icon at bounding box center [800, 430] width 17 height 17
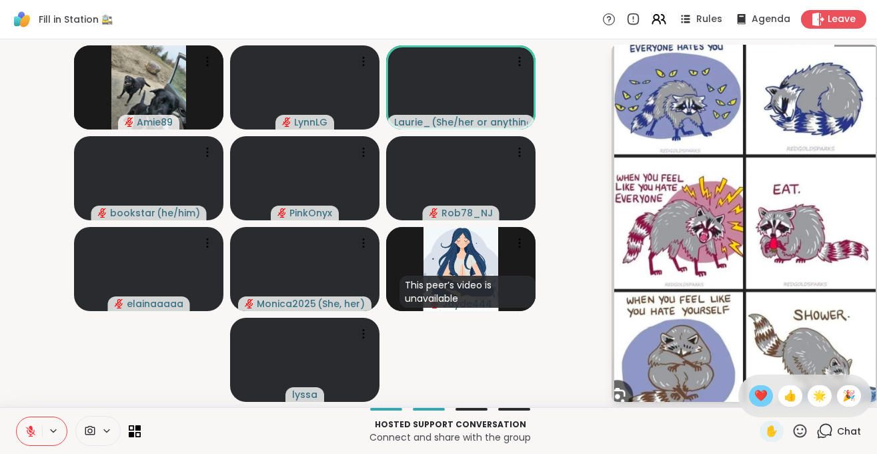
click at [759, 398] on span "❤️" at bounding box center [761, 396] width 13 height 16
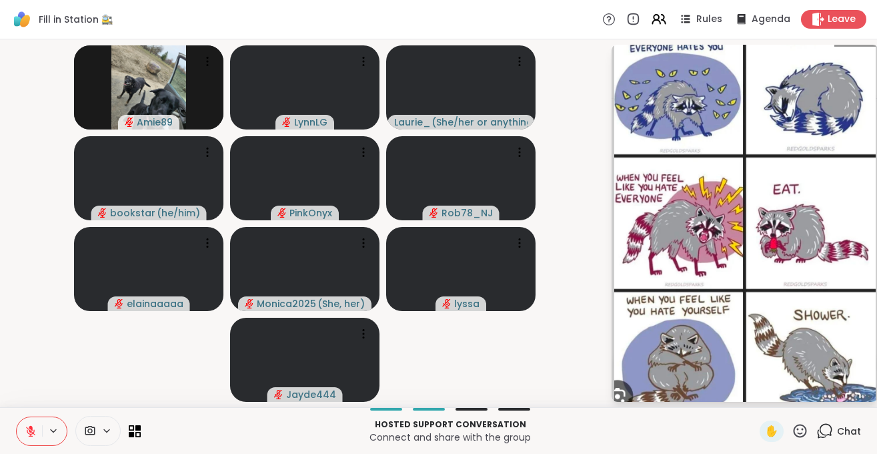
scroll to position [912, 0]
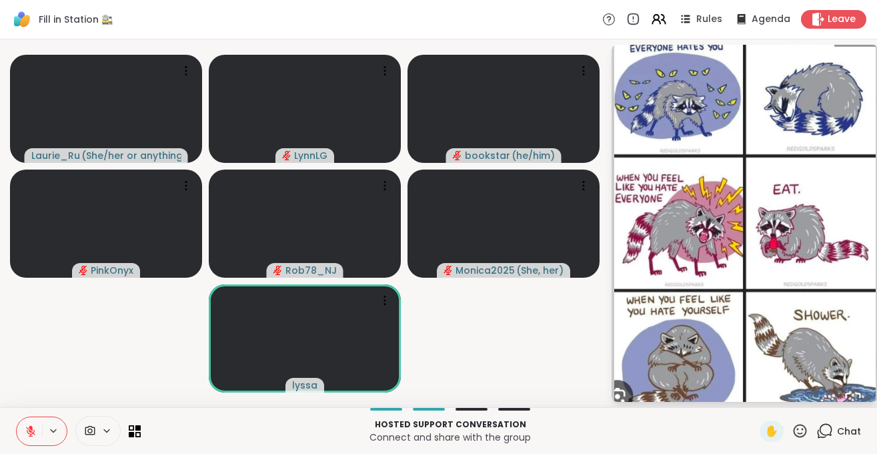
click at [569, 319] on video-player-container "[PERSON_NAME] ( She/her or anything else ) LynnLG bookstar ( he/him ) PinkOnyx …" at bounding box center [305, 223] width 594 height 357
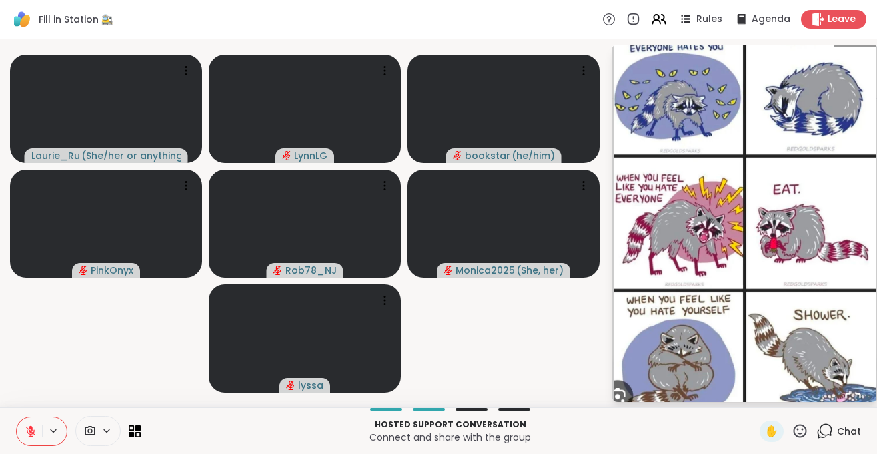
click at [25, 426] on icon at bounding box center [31, 431] width 12 height 12
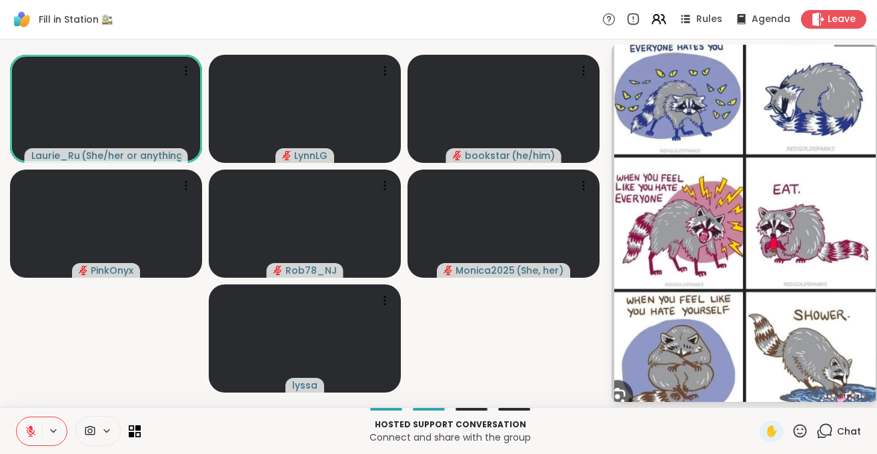
click at [34, 432] on icon at bounding box center [30, 430] width 9 height 9
click at [34, 432] on icon at bounding box center [31, 431] width 12 height 12
click at [34, 432] on icon at bounding box center [30, 430] width 9 height 9
click at [34, 432] on icon at bounding box center [31, 431] width 12 height 12
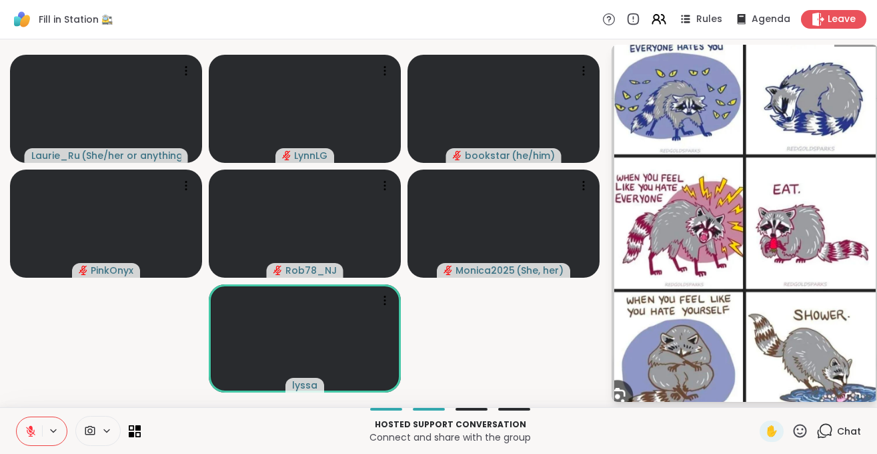
click at [853, 432] on span "Chat" at bounding box center [849, 430] width 24 height 13
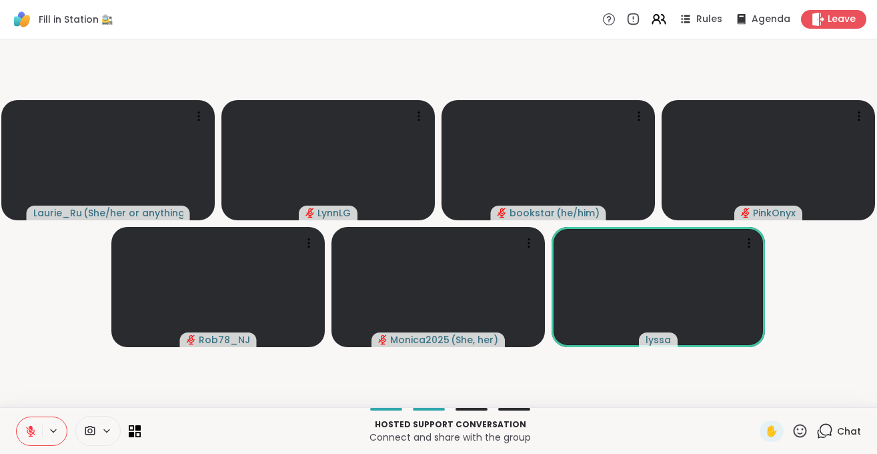
click at [849, 422] on div "Chat" at bounding box center [839, 430] width 45 height 21
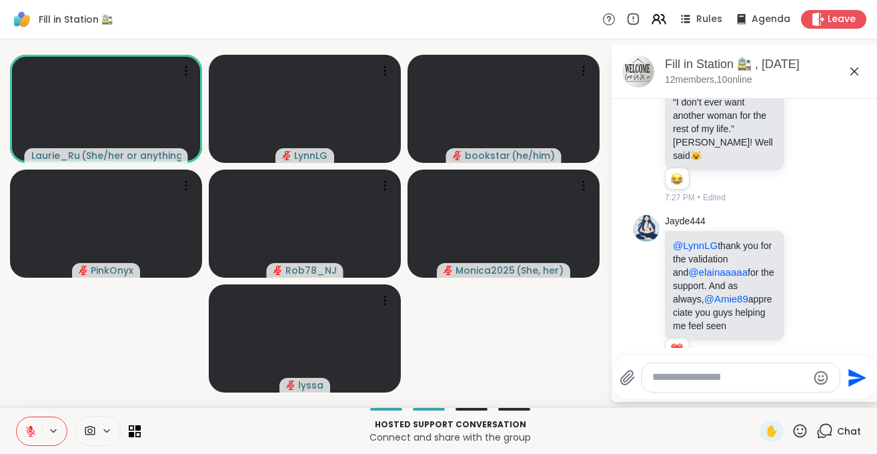
scroll to position [1400, 0]
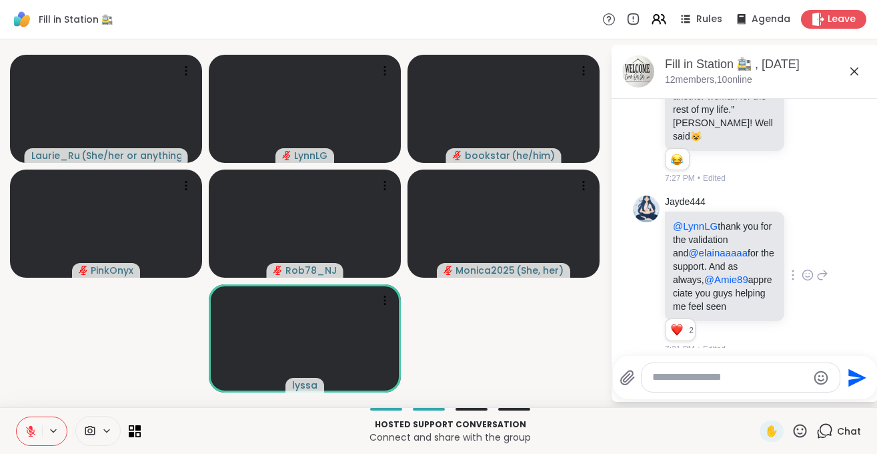
click at [808, 276] on icon at bounding box center [808, 276] width 4 height 1
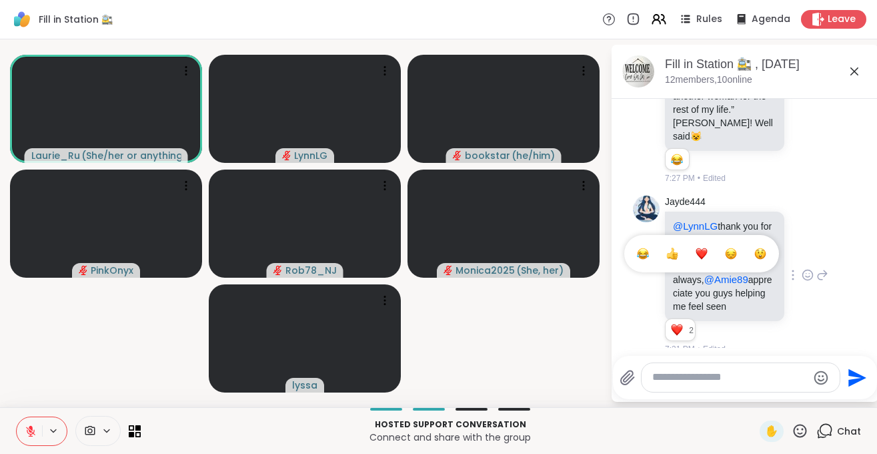
click at [711, 242] on button "Select Reaction: Heart" at bounding box center [702, 253] width 27 height 27
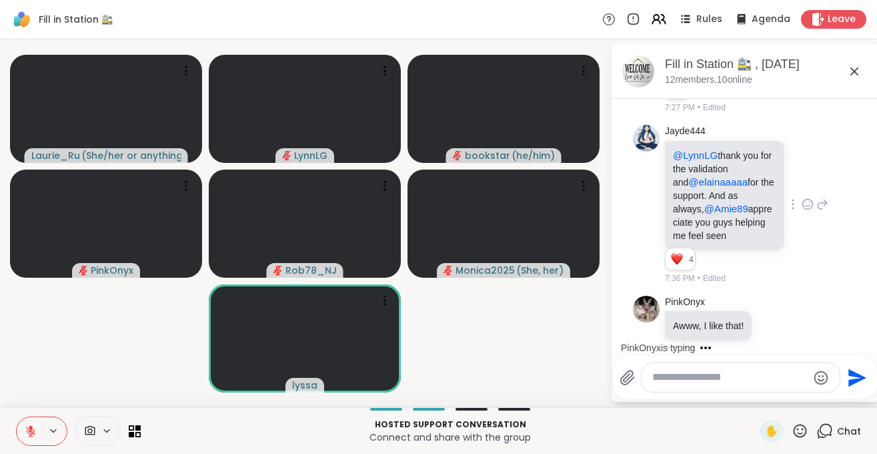
scroll to position [1490, 0]
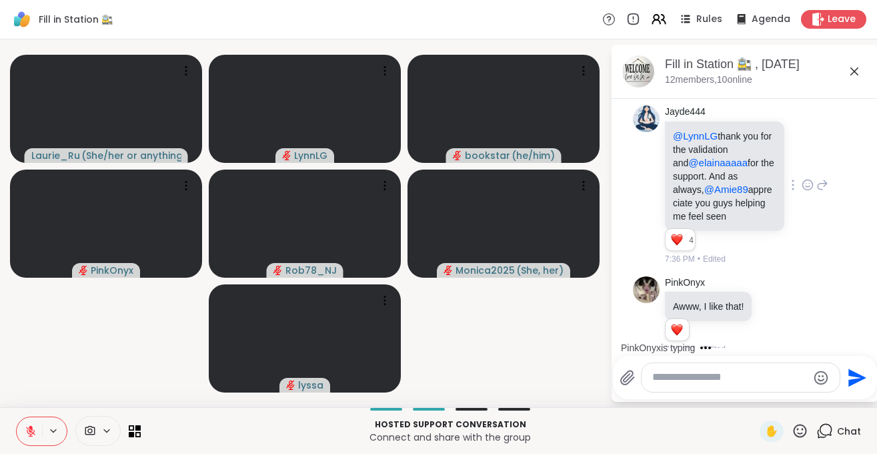
drag, startPoint x: 27, startPoint y: 436, endPoint x: 56, endPoint y: 377, distance: 65.3
click at [56, 377] on div "Fill in Station 🚉 Rules Agenda Leave [PERSON_NAME] ( She/her or anything else )…" at bounding box center [438, 227] width 877 height 454
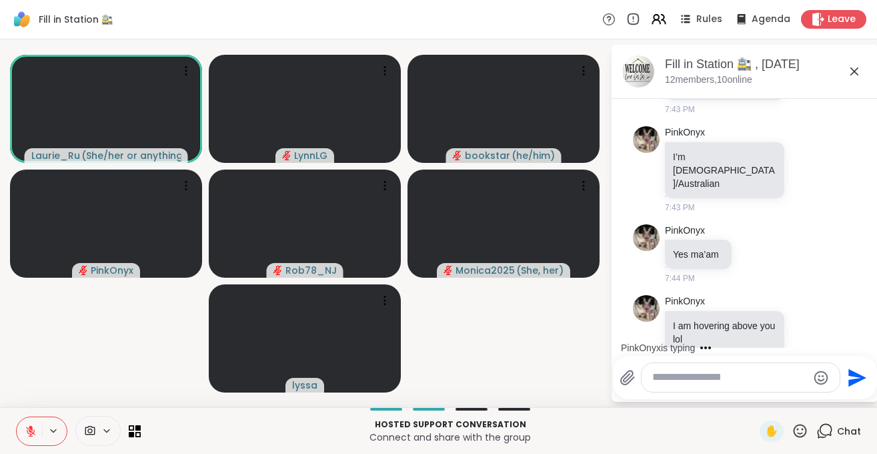
scroll to position [2295, 0]
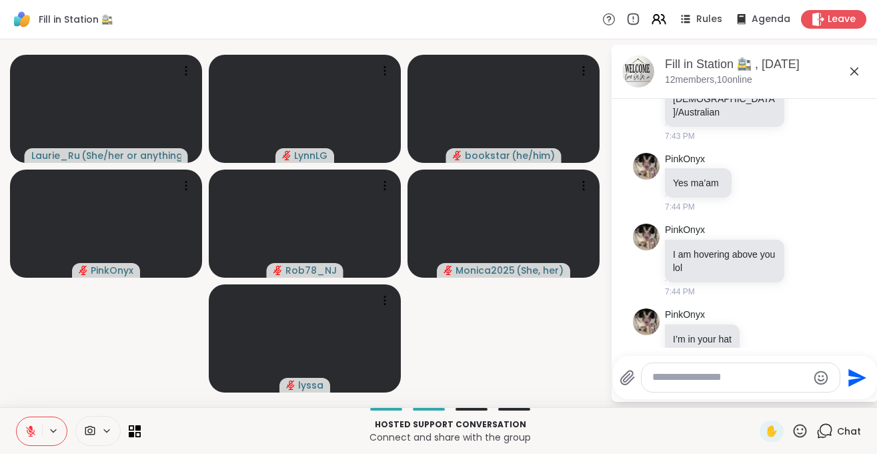
click at [23, 428] on button at bounding box center [29, 431] width 25 height 28
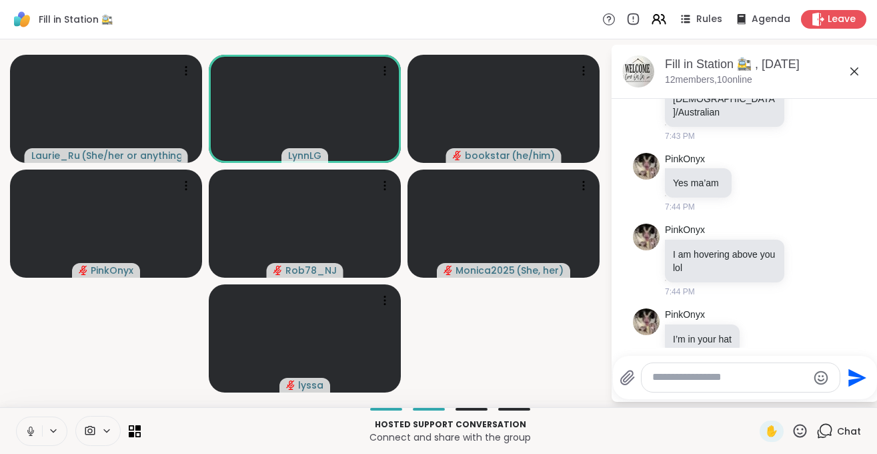
click at [32, 438] on button at bounding box center [29, 431] width 25 height 28
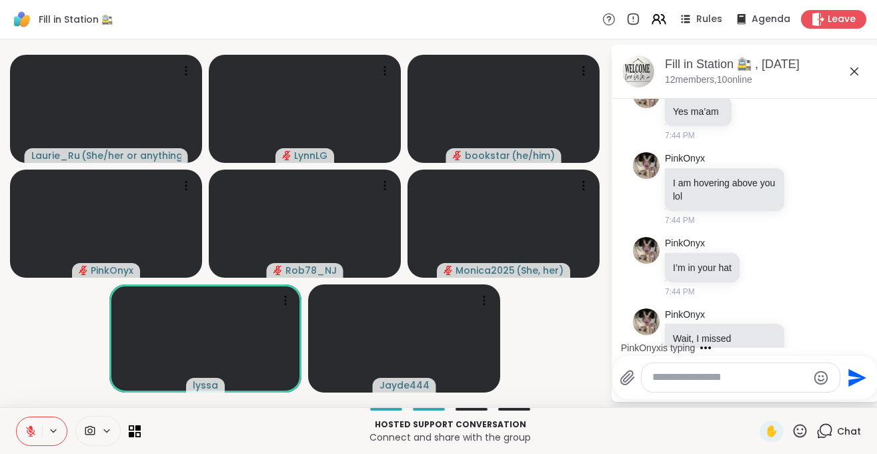
scroll to position [2450, 0]
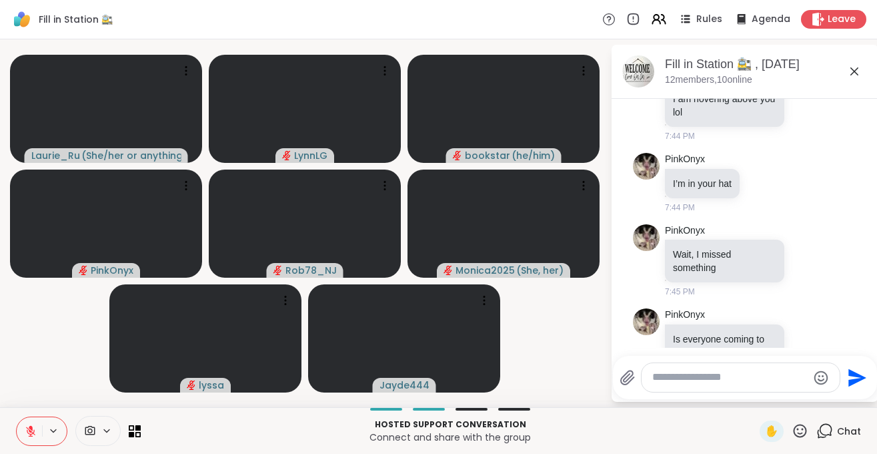
click at [29, 434] on icon at bounding box center [31, 431] width 12 height 12
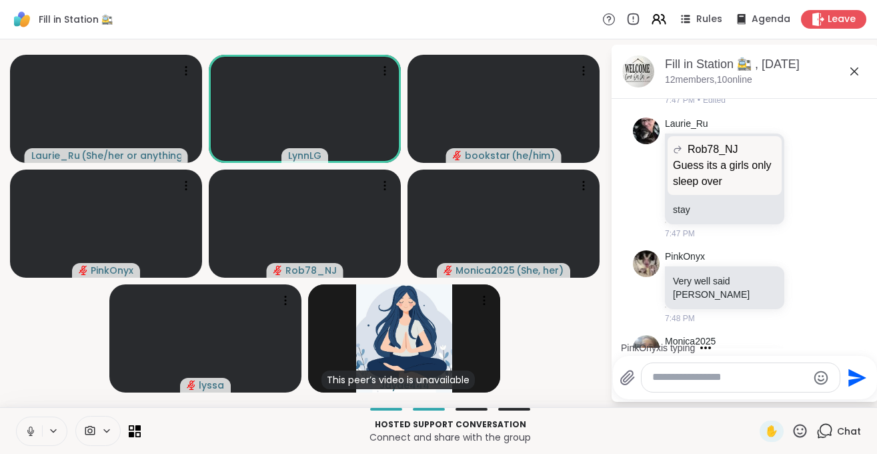
scroll to position [3211, 0]
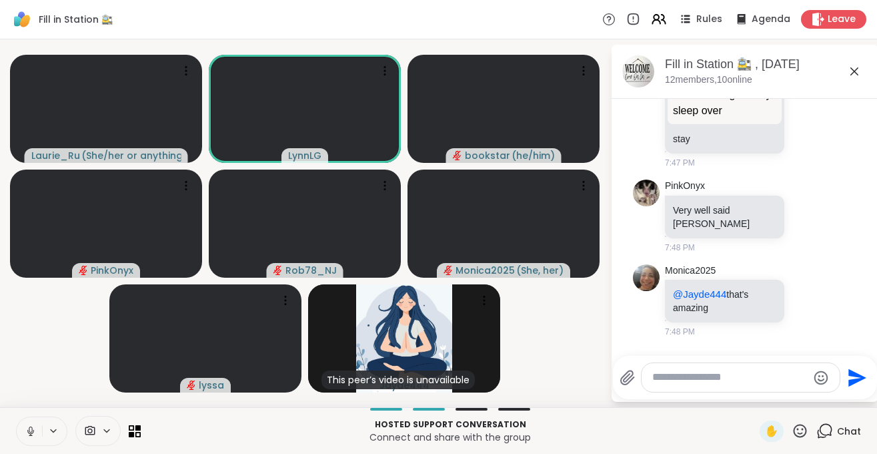
click at [29, 438] on button at bounding box center [29, 431] width 25 height 28
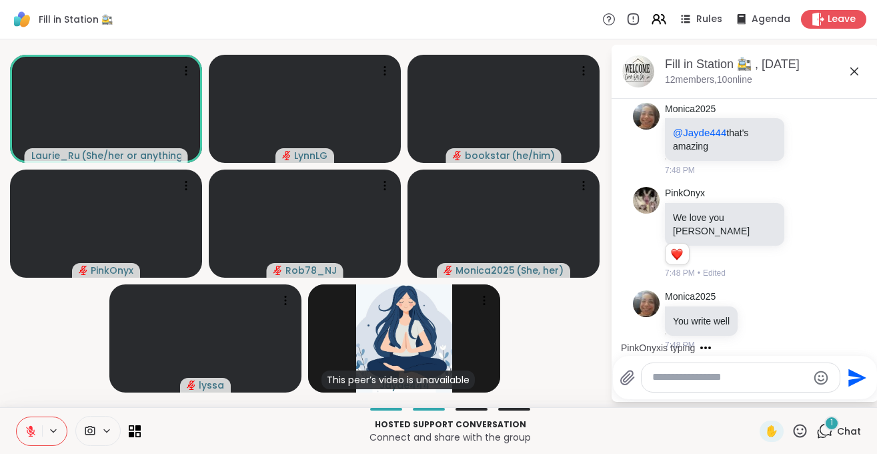
scroll to position [3444, 0]
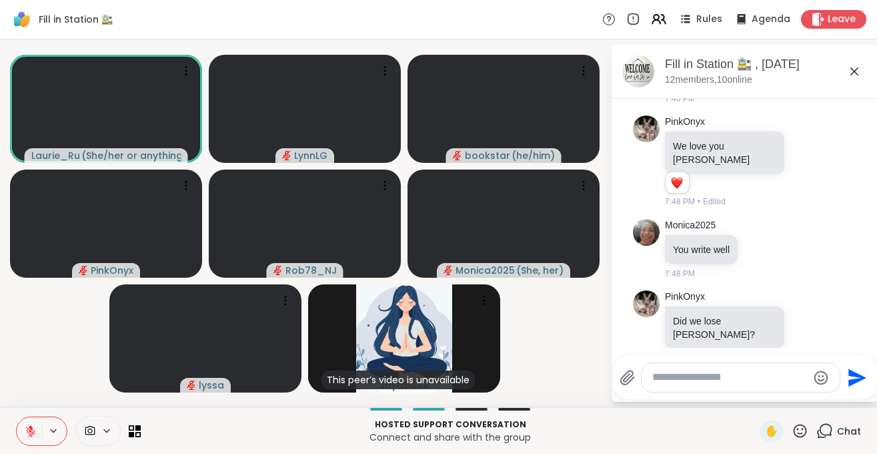
click at [23, 424] on button at bounding box center [29, 431] width 25 height 28
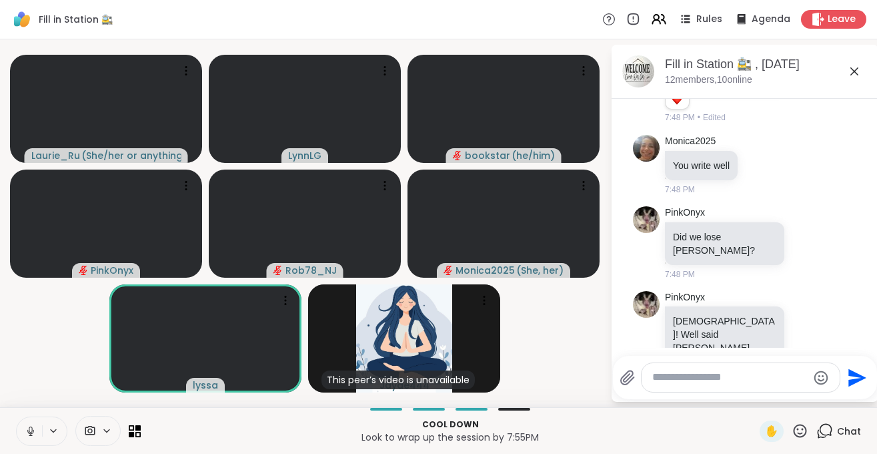
click at [31, 430] on icon at bounding box center [31, 431] width 12 height 12
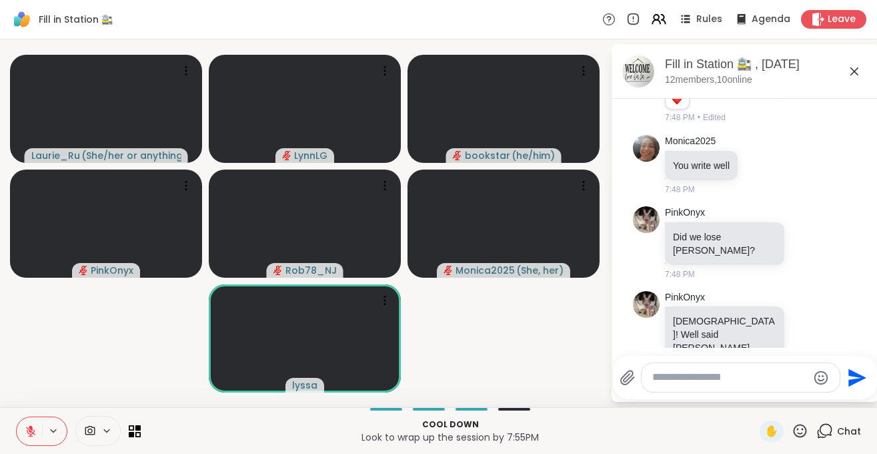
scroll to position [3547, 0]
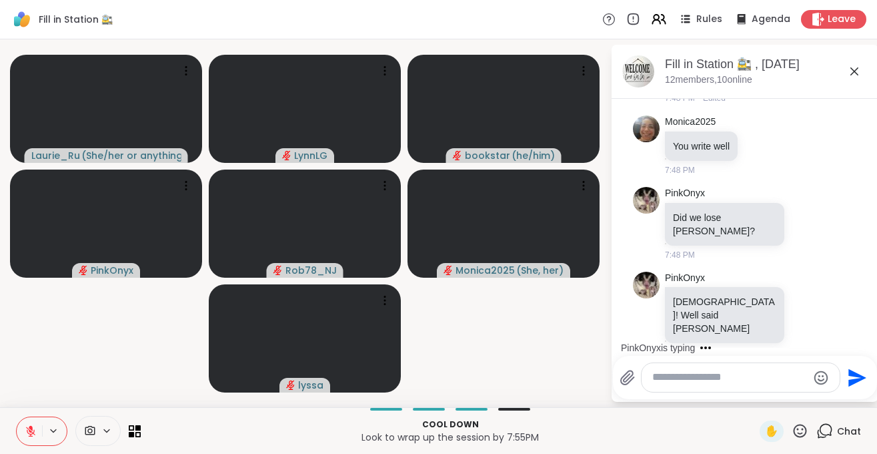
click at [29, 439] on button at bounding box center [29, 431] width 25 height 28
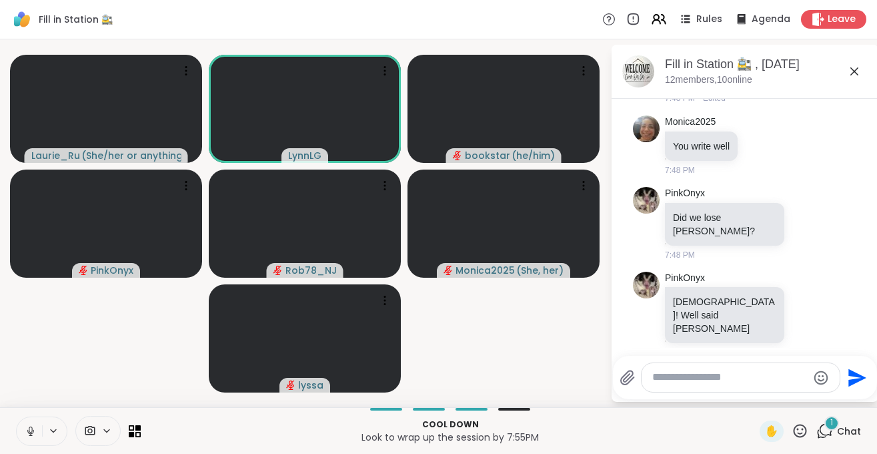
scroll to position [3645, 0]
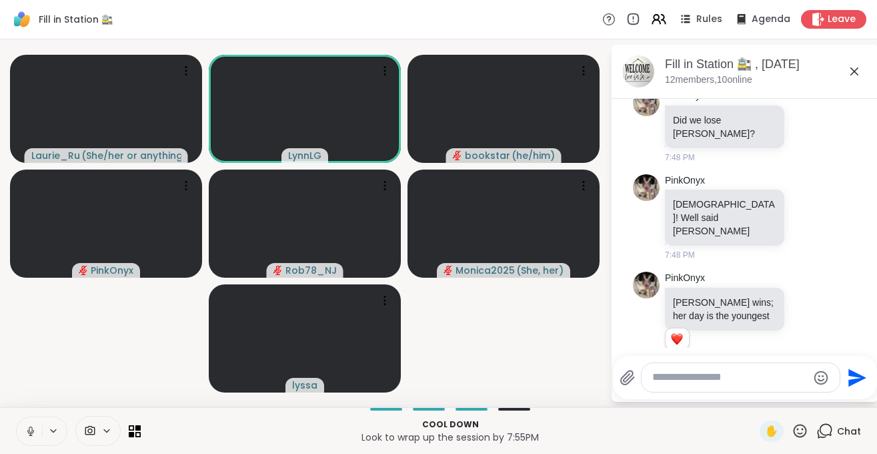
click at [29, 440] on button at bounding box center [29, 431] width 25 height 28
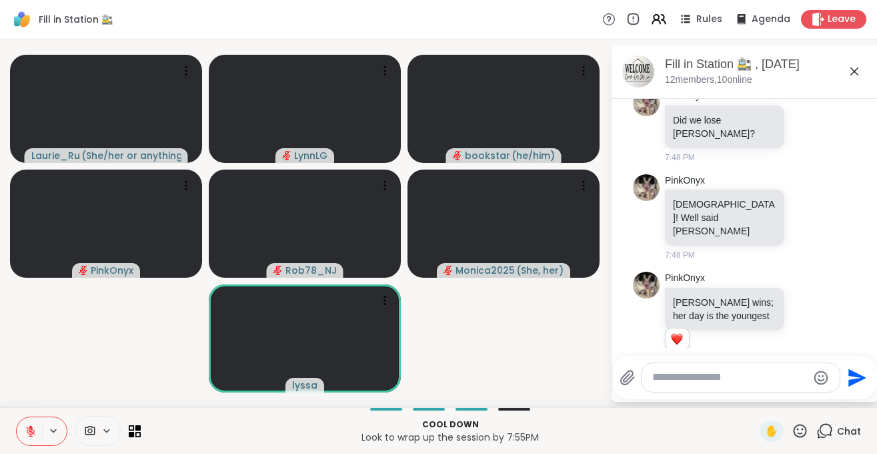
click at [29, 440] on button at bounding box center [29, 431] width 25 height 28
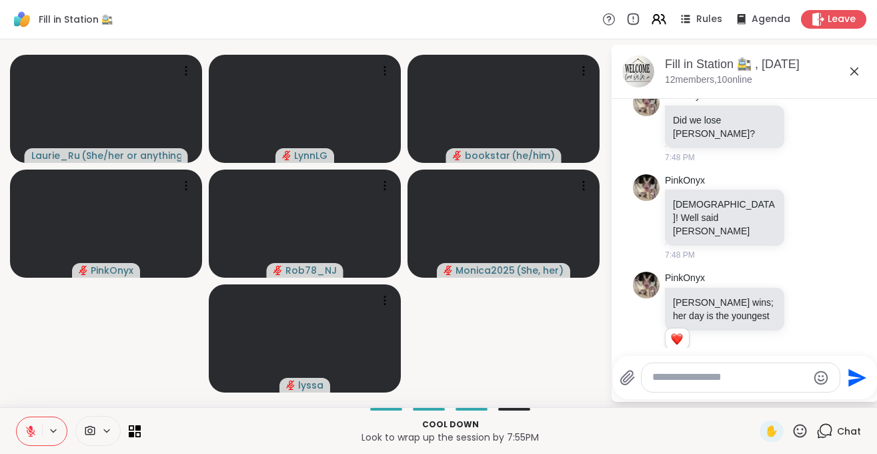
scroll to position [3664, 0]
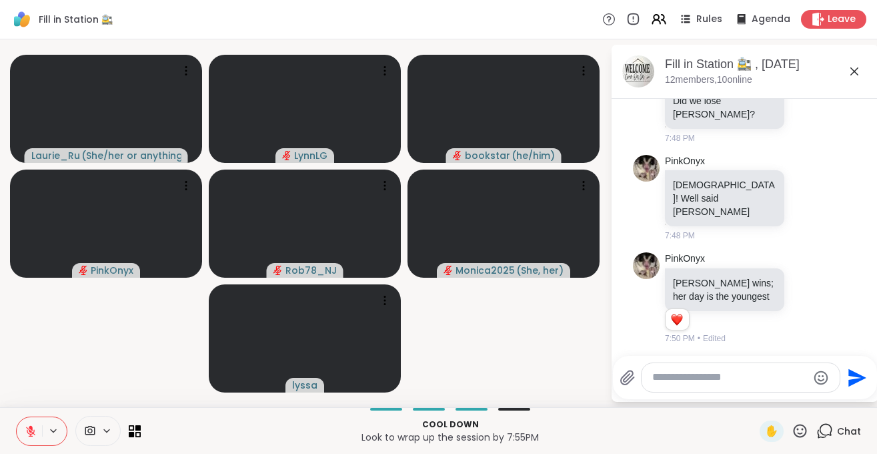
click at [699, 382] on textarea "Type your message" at bounding box center [729, 377] width 155 height 14
type textarea "**********"
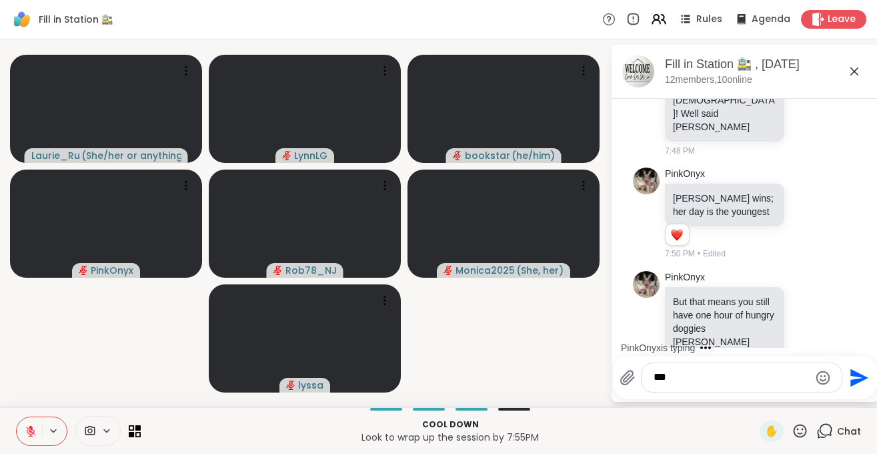
type textarea "****"
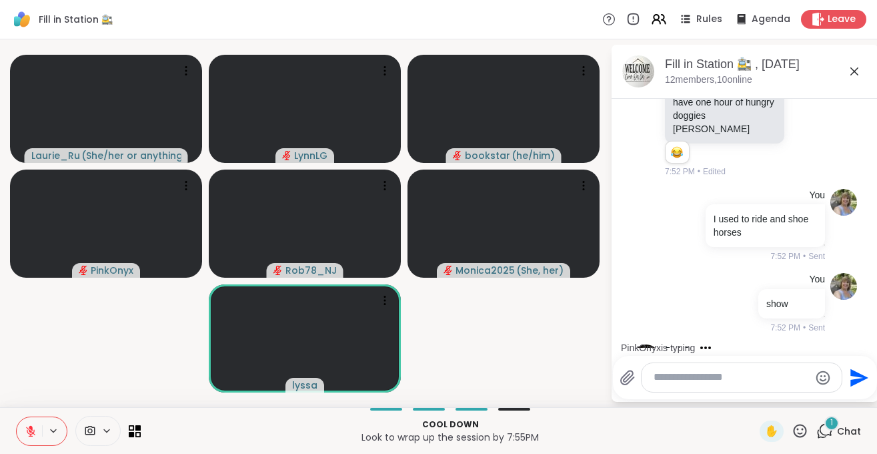
scroll to position [4033, 0]
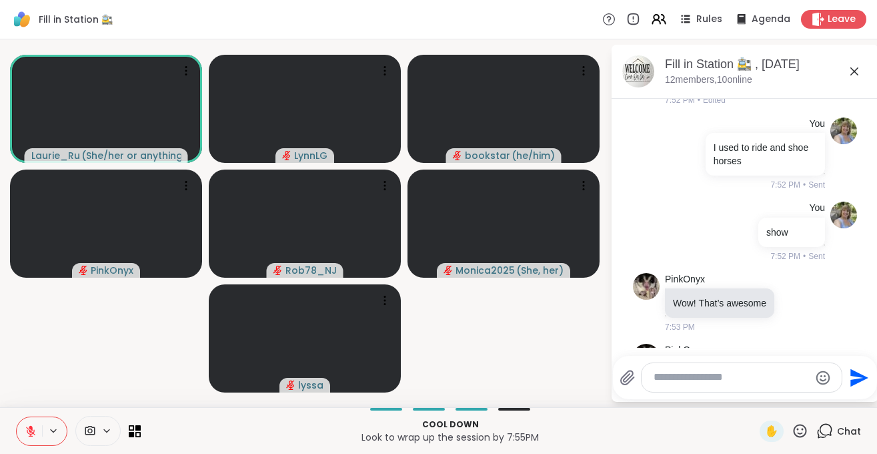
click at [35, 440] on button at bounding box center [29, 431] width 25 height 28
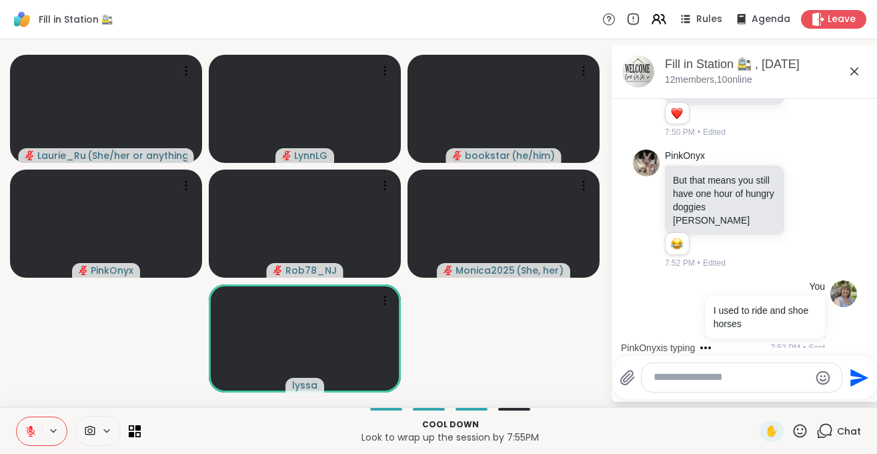
scroll to position [3870, 0]
click at [798, 434] on icon at bounding box center [800, 430] width 17 height 17
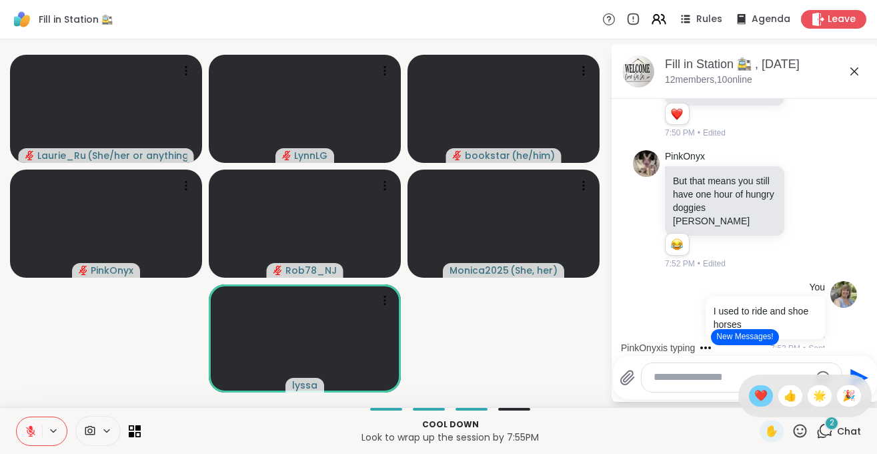
click at [757, 398] on span "❤️" at bounding box center [761, 396] width 13 height 16
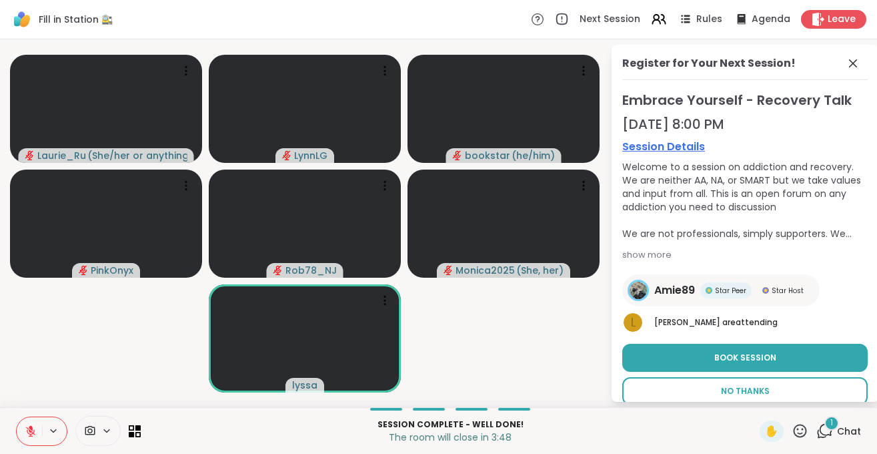
scroll to position [15, 0]
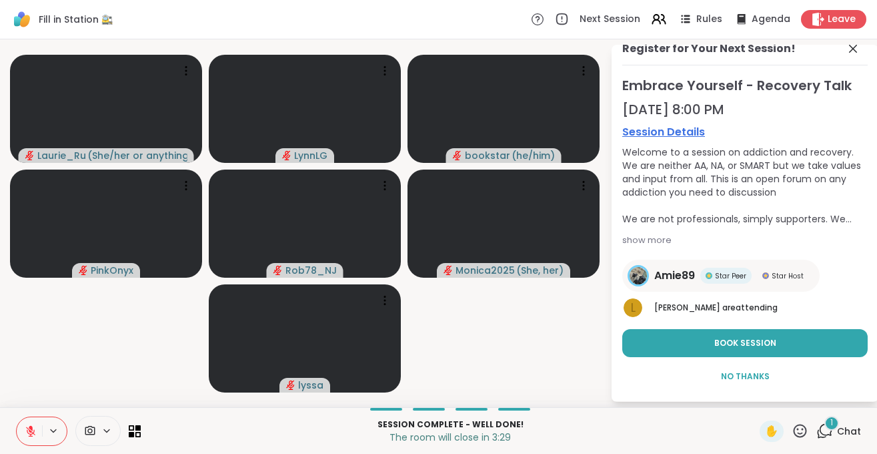
click at [29, 432] on icon at bounding box center [31, 431] width 12 height 12
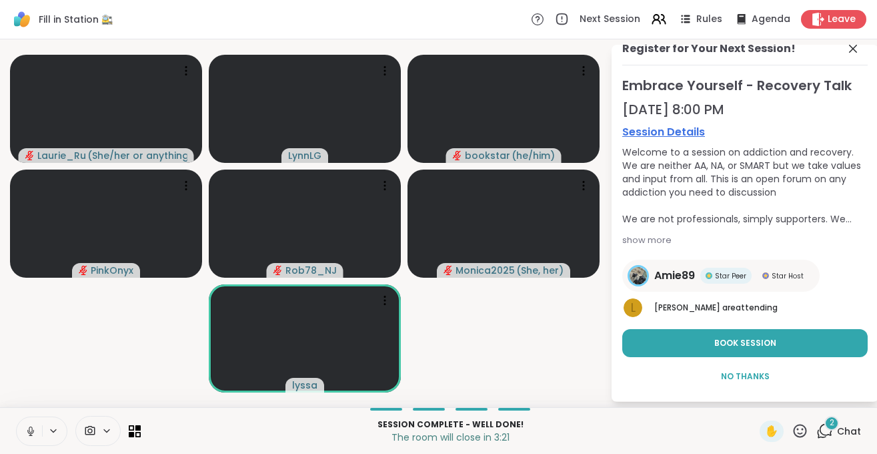
click at [28, 436] on icon at bounding box center [31, 431] width 12 height 12
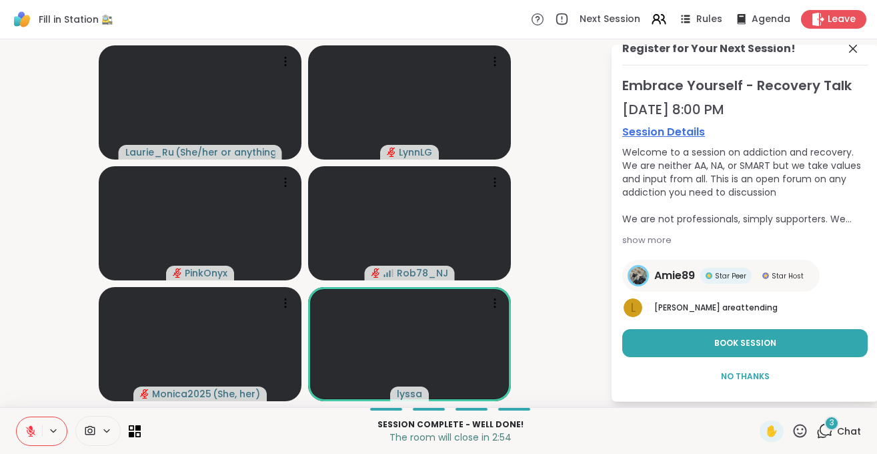
click at [28, 430] on icon at bounding box center [31, 431] width 12 height 12
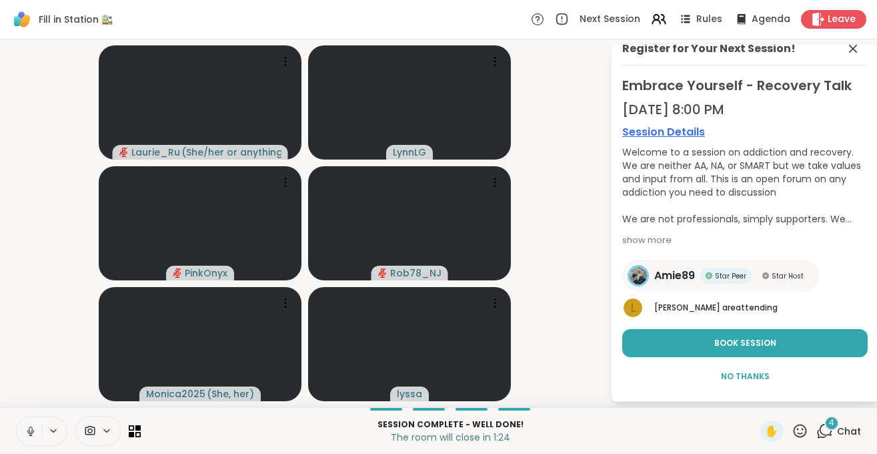
click at [30, 435] on icon at bounding box center [30, 434] width 3 height 1
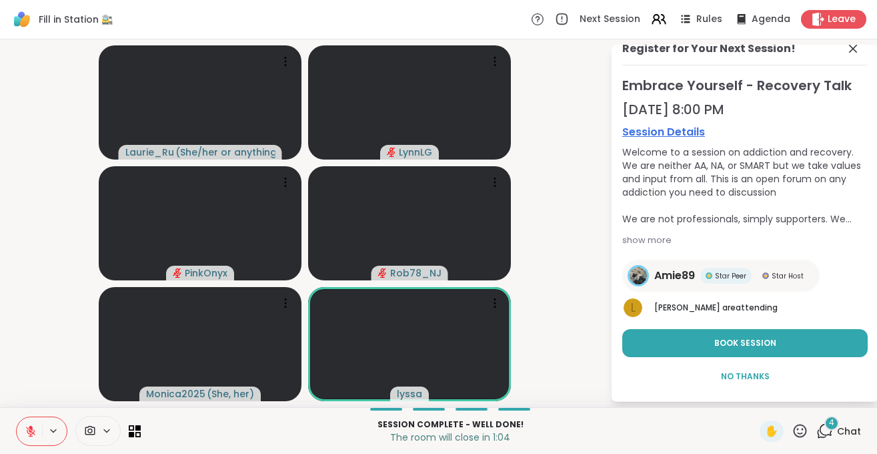
click at [30, 435] on icon at bounding box center [31, 431] width 12 height 12
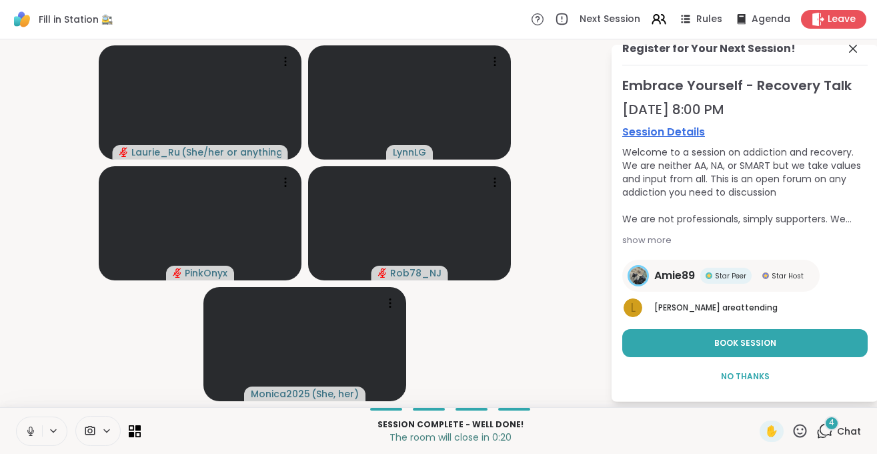
click at [25, 435] on icon at bounding box center [31, 431] width 12 height 12
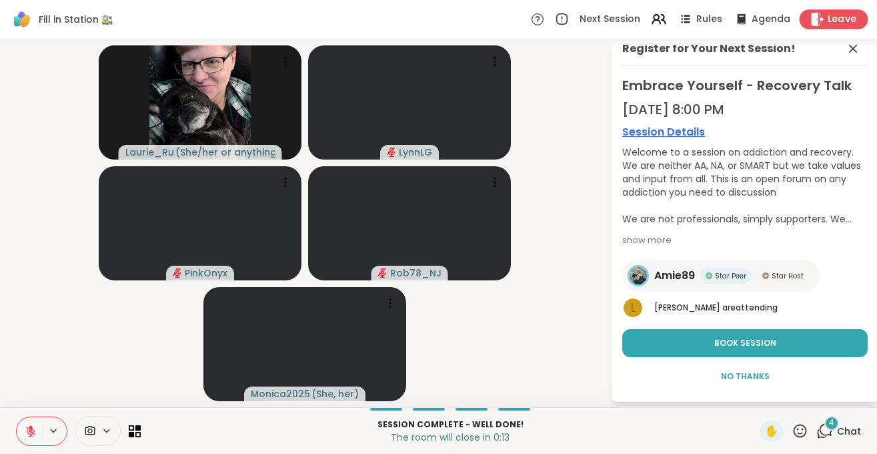
click at [833, 18] on span "Leave" at bounding box center [842, 20] width 29 height 14
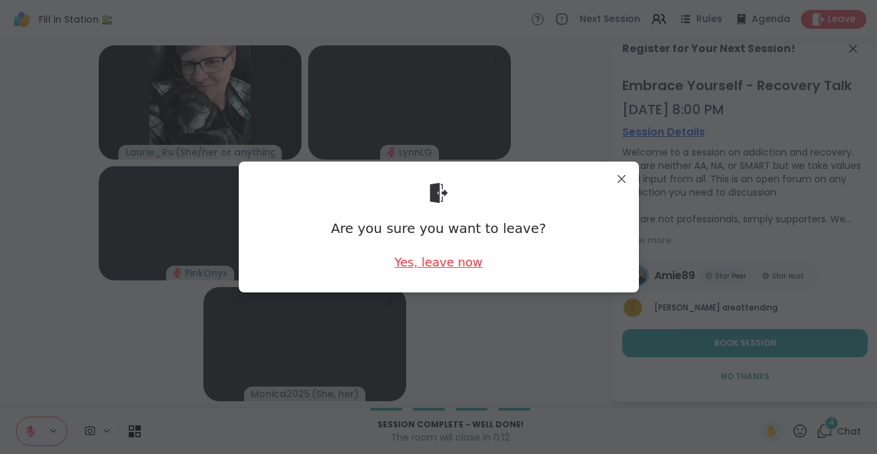
click at [433, 269] on div "Yes, leave now" at bounding box center [438, 262] width 88 height 17
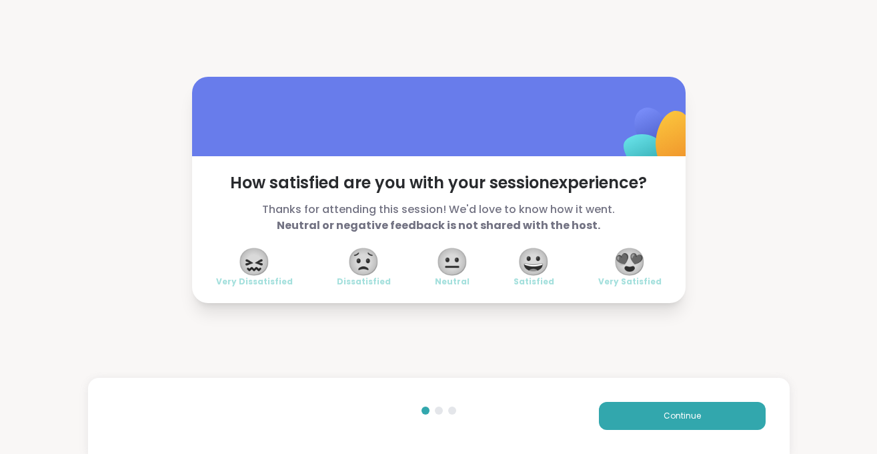
click at [638, 262] on span "😍" at bounding box center [629, 262] width 33 height 24
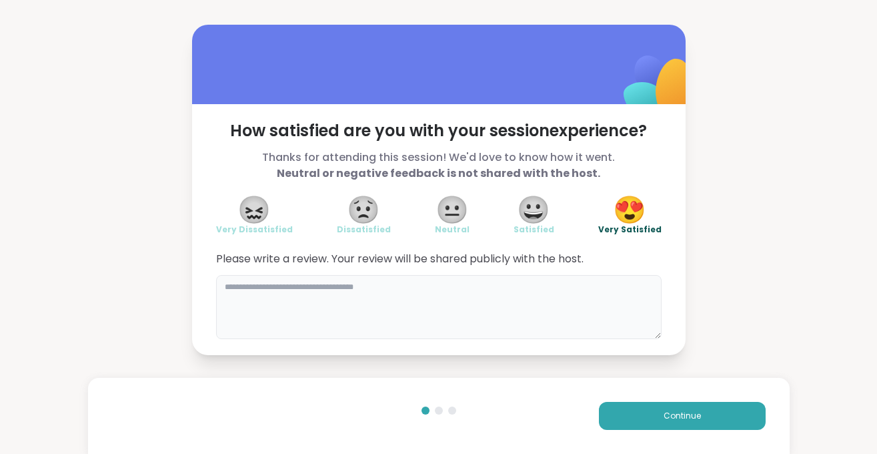
click at [408, 316] on textarea at bounding box center [439, 307] width 446 height 64
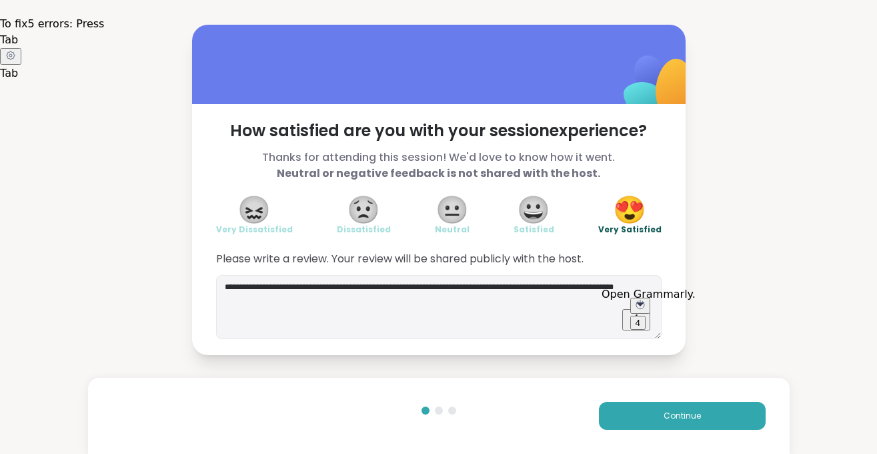
click at [638, 318] on div "4" at bounding box center [638, 323] width 5 height 10
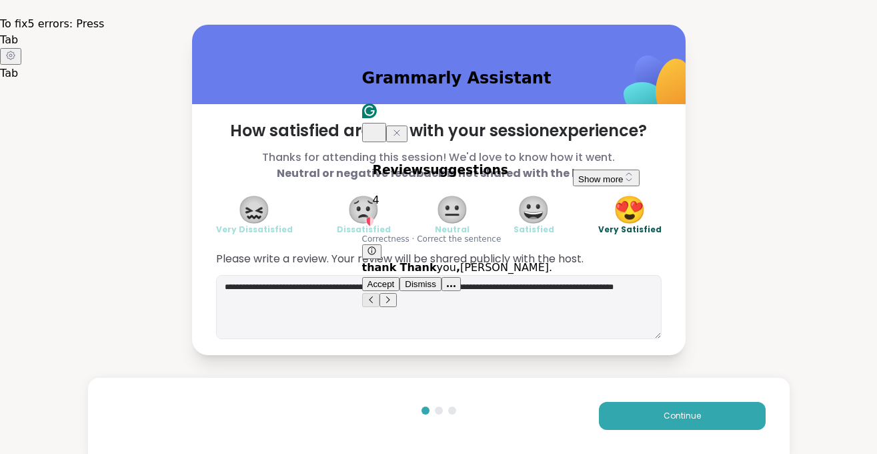
click at [391, 279] on span "Accept" at bounding box center [381, 284] width 27 height 10
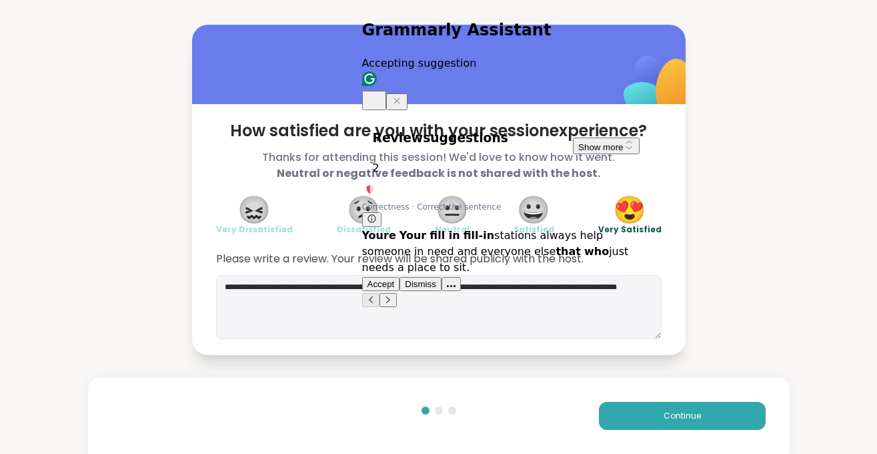
click at [391, 279] on span "Accept" at bounding box center [381, 284] width 27 height 10
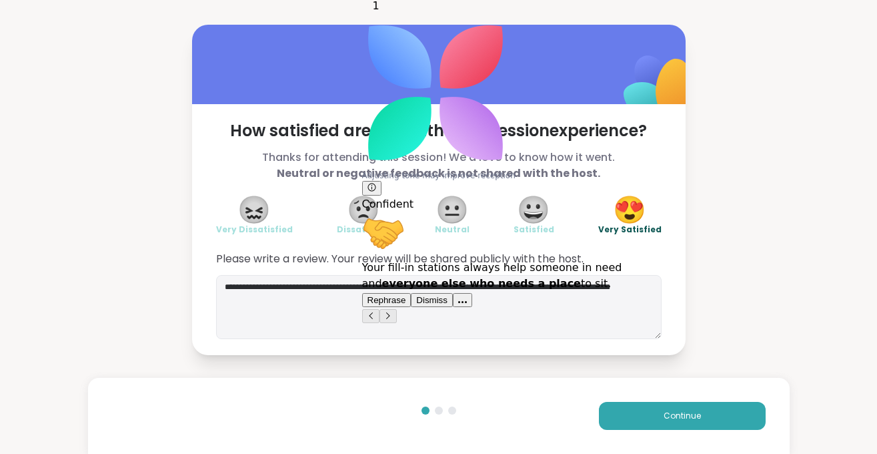
click at [391, 295] on span "Rephrase" at bounding box center [387, 300] width 39 height 10
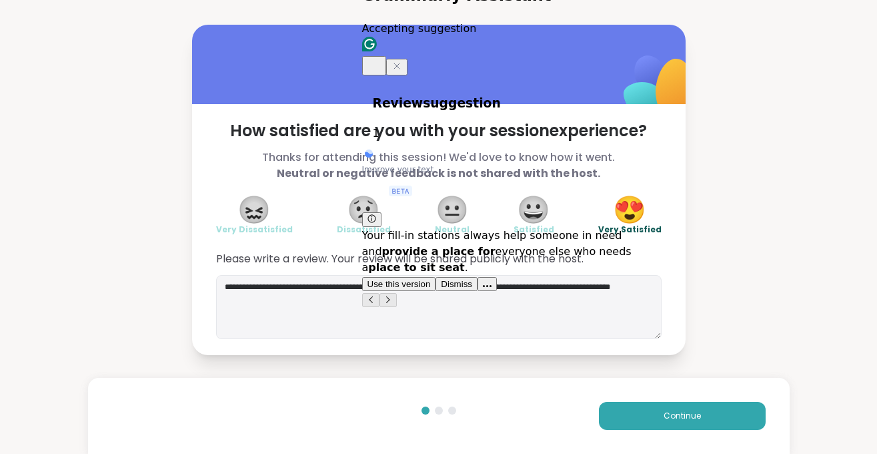
click at [406, 279] on span "Use this version" at bounding box center [399, 284] width 63 height 10
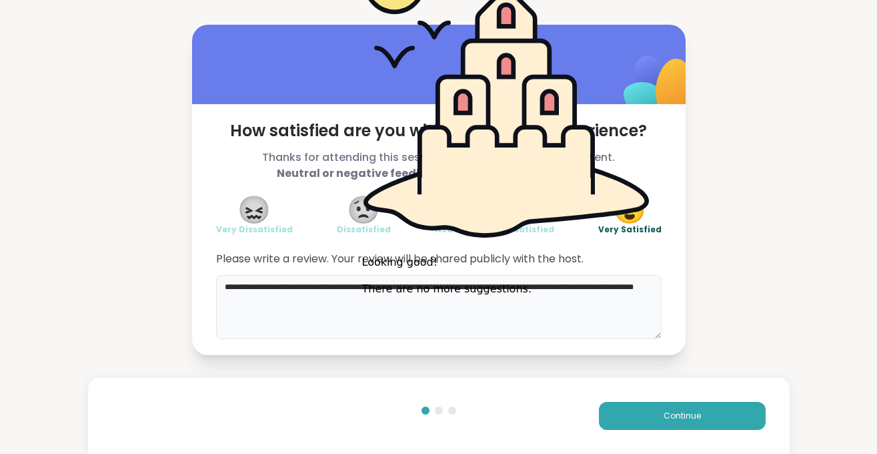
click at [313, 303] on textarea "**********" at bounding box center [439, 307] width 446 height 64
type textarea "**********"
click at [676, 418] on span "Continue" at bounding box center [682, 416] width 37 height 12
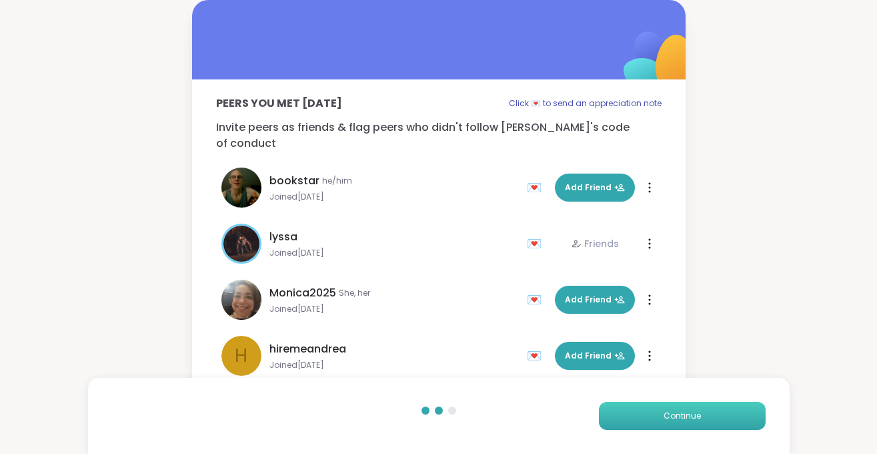
click at [676, 418] on span "Continue" at bounding box center [682, 416] width 37 height 12
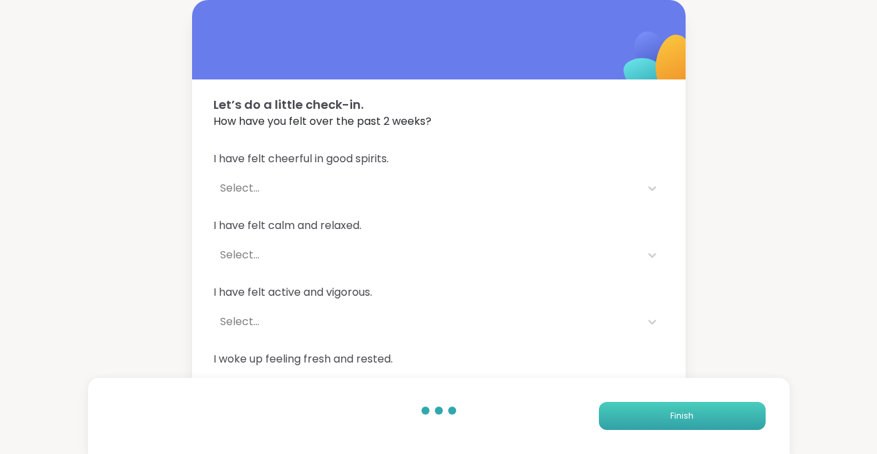
click at [676, 418] on span "Finish" at bounding box center [681, 416] width 23 height 12
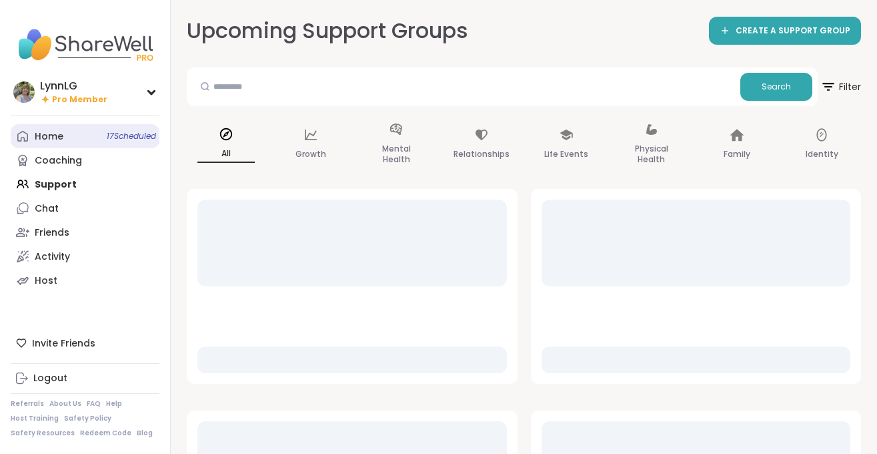
click at [121, 135] on span "17 Scheduled" at bounding box center [131, 136] width 49 height 11
